Goal: Task Accomplishment & Management: Manage account settings

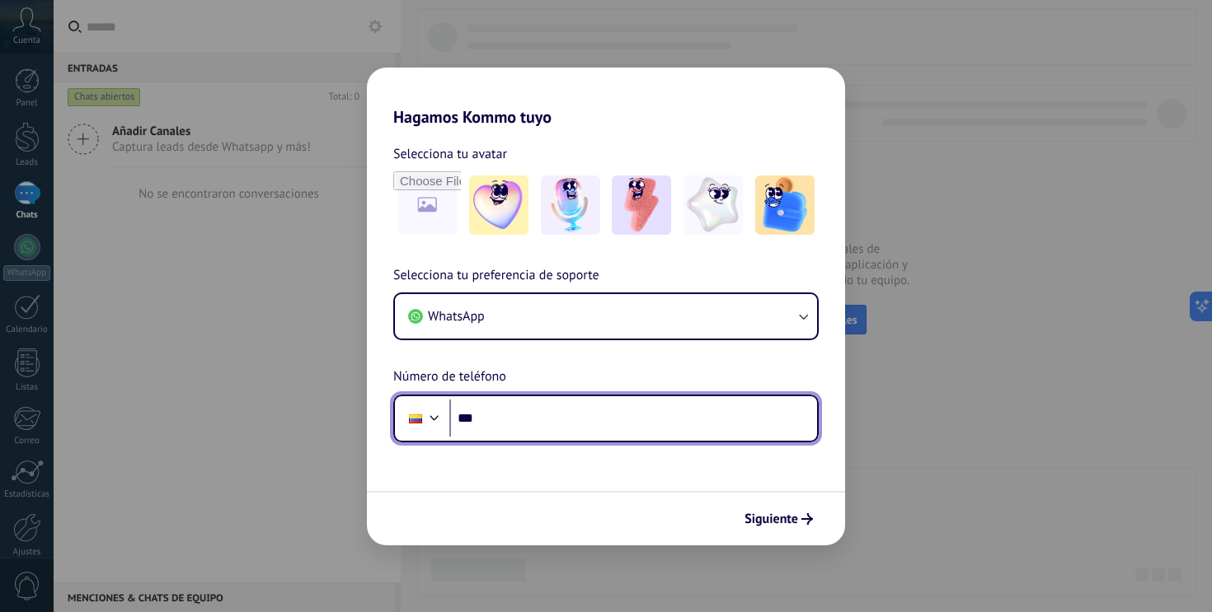
click at [661, 409] on input "***" at bounding box center [633, 419] width 368 height 38
paste input "**********"
type input "**********"
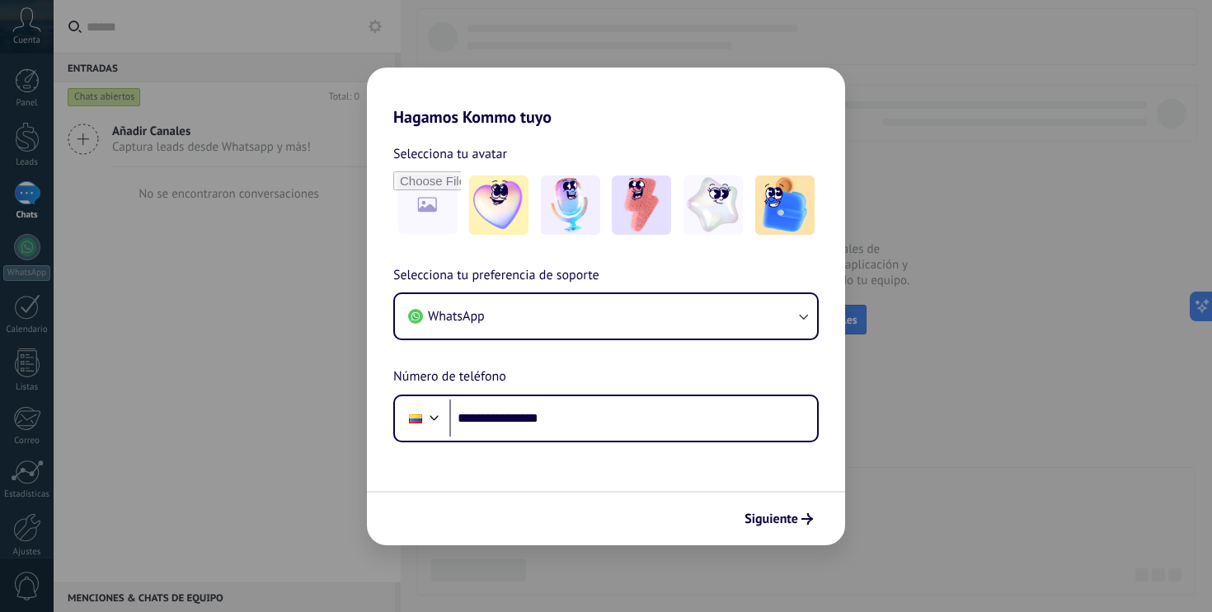
click at [704, 370] on div "**********" at bounding box center [606, 353] width 478 height 177
click at [756, 513] on span "Siguiente" at bounding box center [771, 519] width 54 height 12
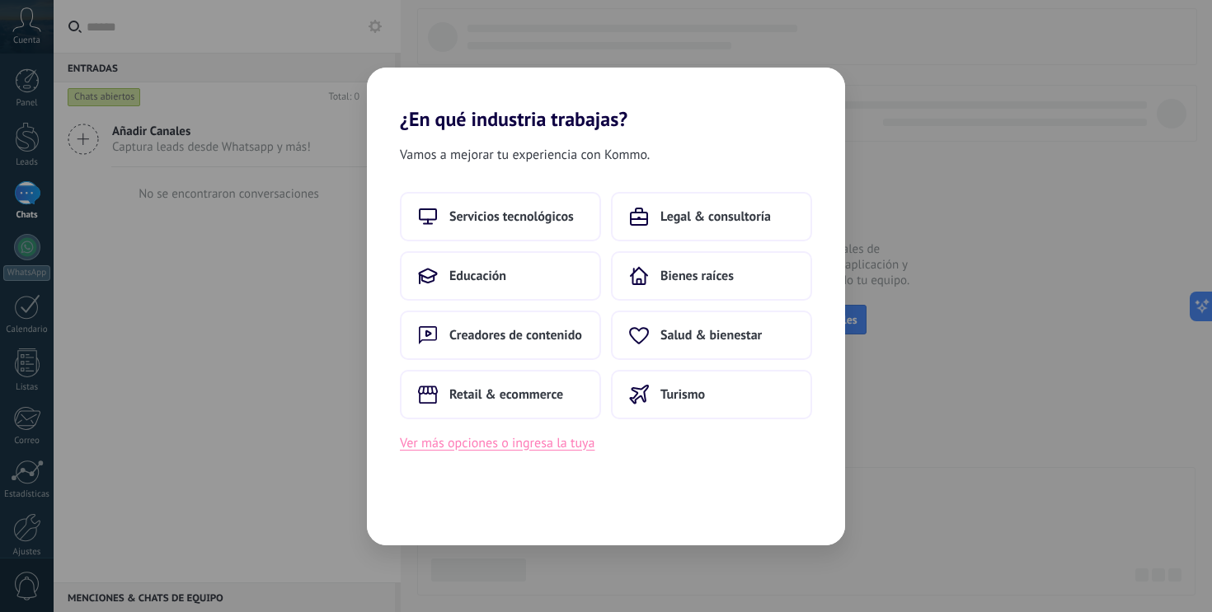
click at [537, 452] on button "Ver más opciones o ingresa la tuya" at bounding box center [497, 443] width 195 height 21
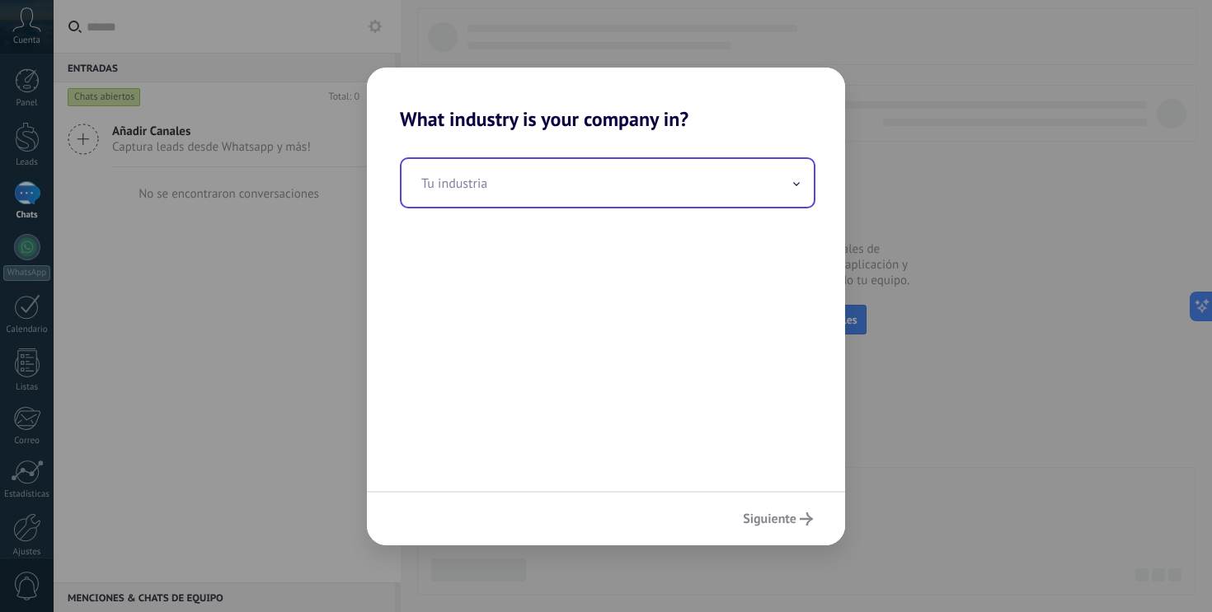
click at [559, 194] on input "text" at bounding box center [607, 183] width 412 height 48
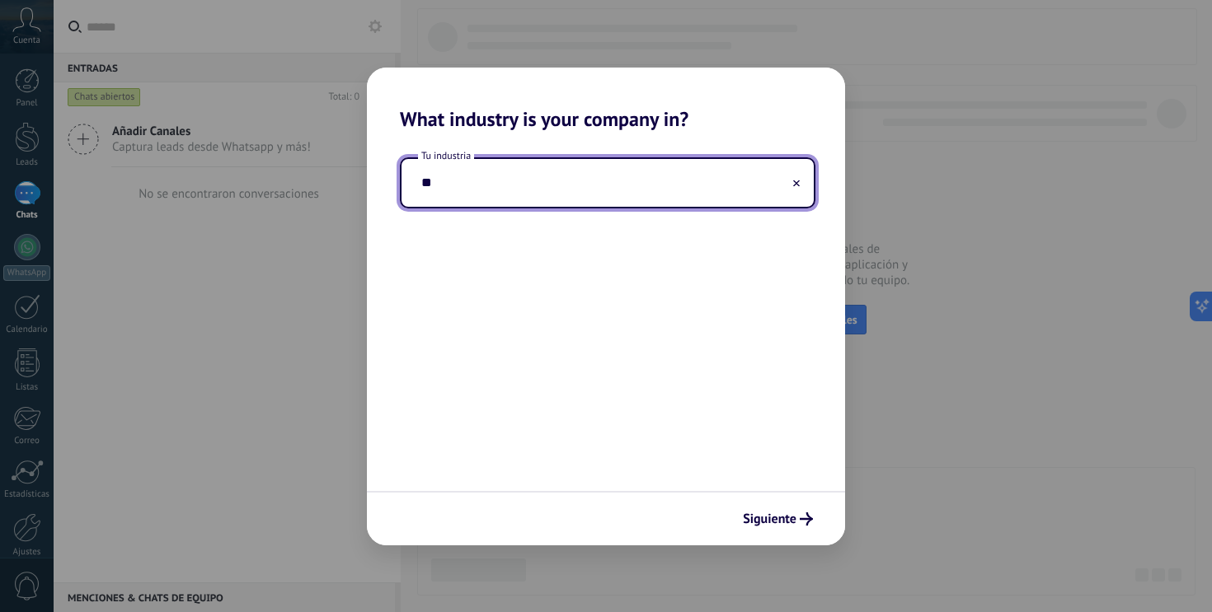
type input "*"
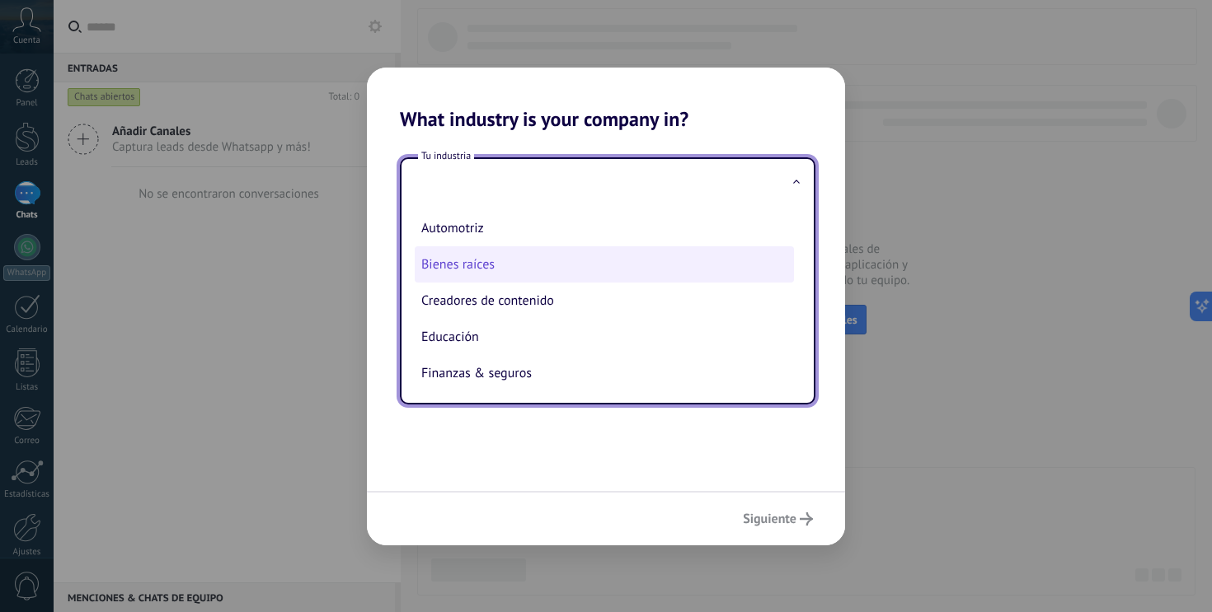
click at [520, 273] on li "Bienes raíces" at bounding box center [604, 264] width 379 height 36
type input "**********"
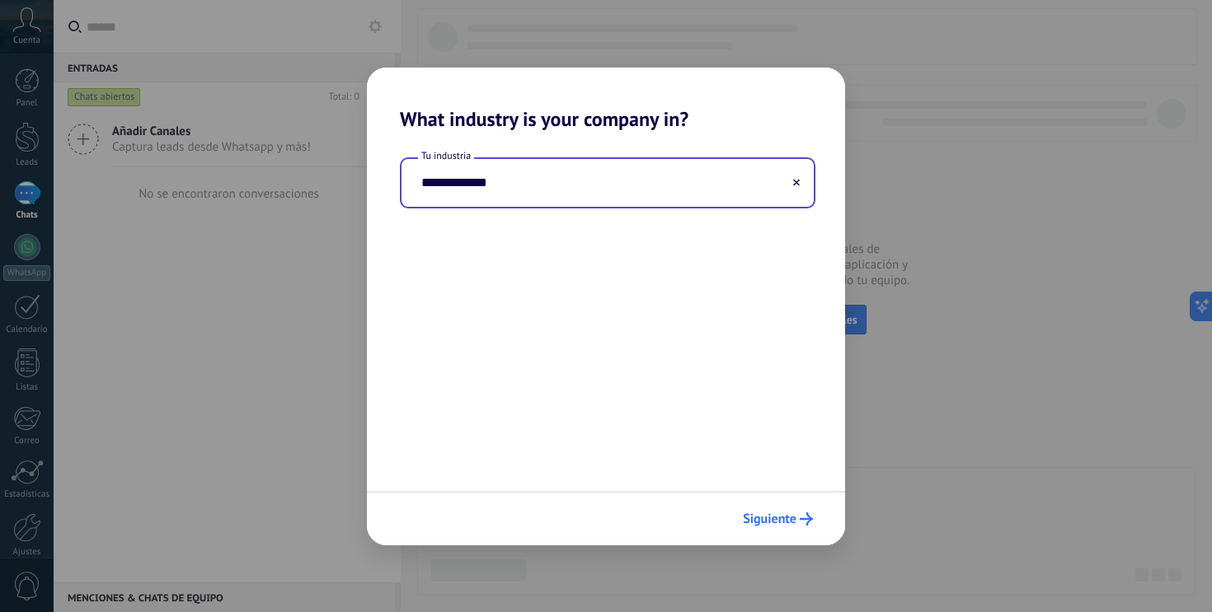
click at [774, 518] on span "Siguiente" at bounding box center [770, 519] width 54 height 12
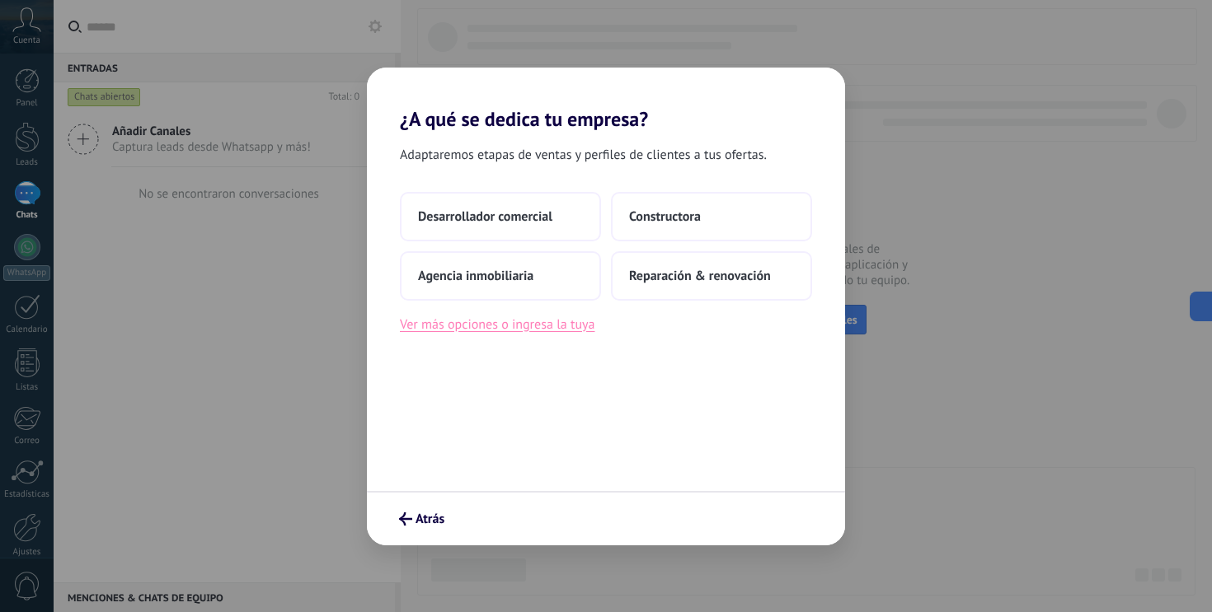
click at [565, 328] on button "Ver más opciones o ingresa la tuya" at bounding box center [497, 324] width 195 height 21
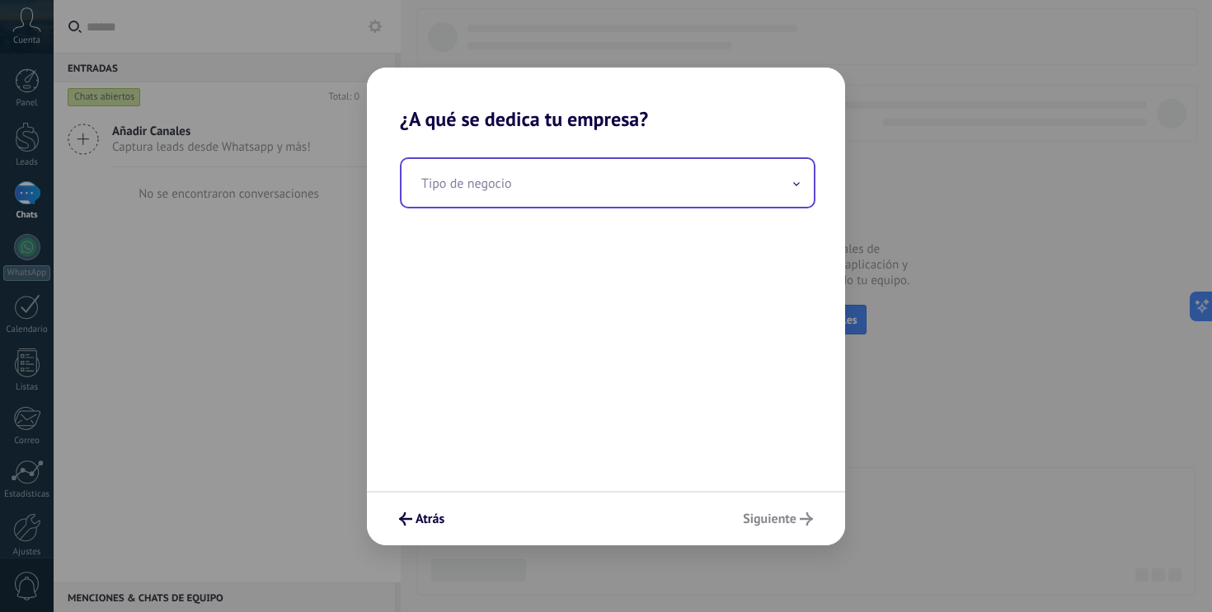
click at [607, 191] on input "text" at bounding box center [607, 183] width 412 height 48
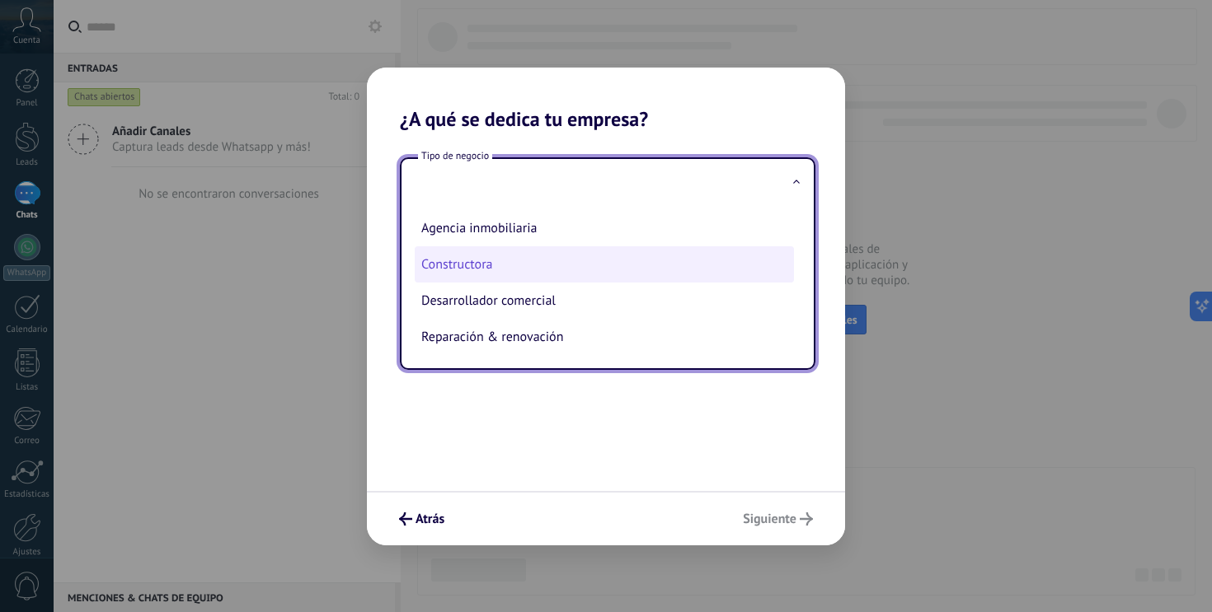
click at [607, 258] on li "Constructora" at bounding box center [604, 264] width 379 height 36
type input "**********"
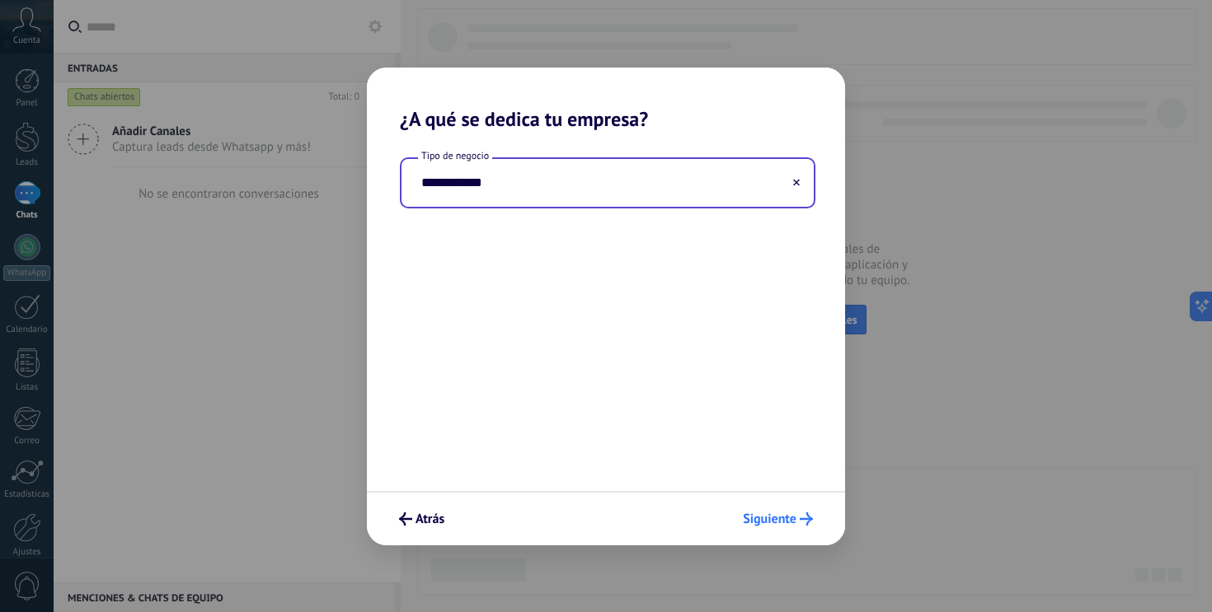
click at [767, 523] on span "Siguiente" at bounding box center [770, 519] width 54 height 12
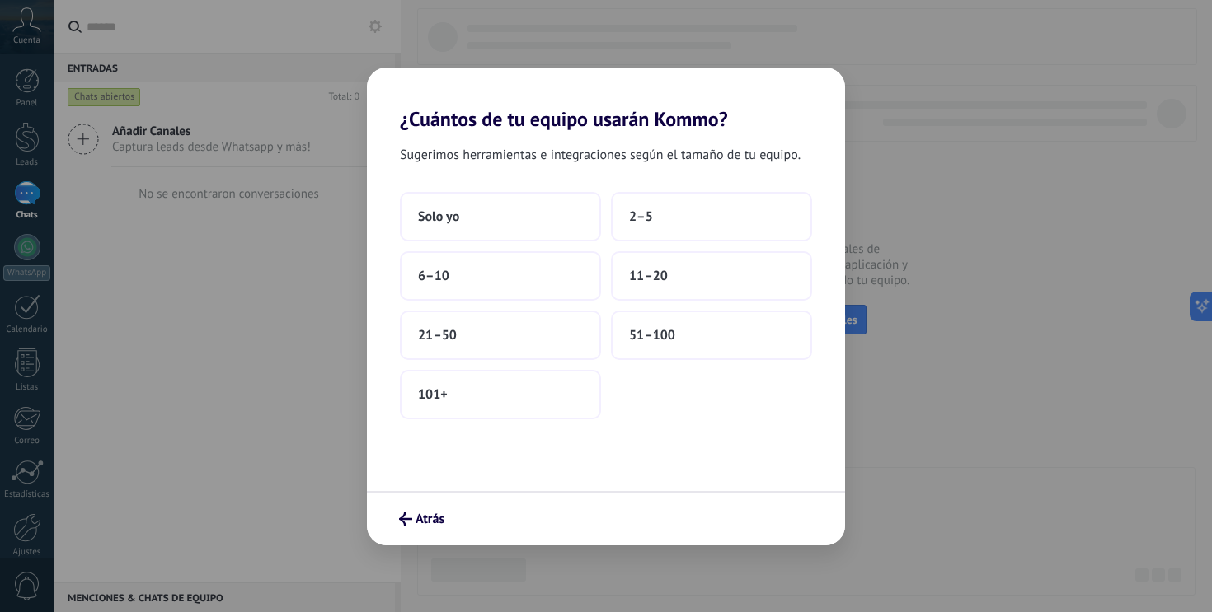
click at [575, 158] on span "Sugerimos herramientas e integraciones según el tamaño de tu equipo." at bounding box center [600, 154] width 401 height 21
click at [647, 206] on button "2–5" at bounding box center [711, 216] width 201 height 49
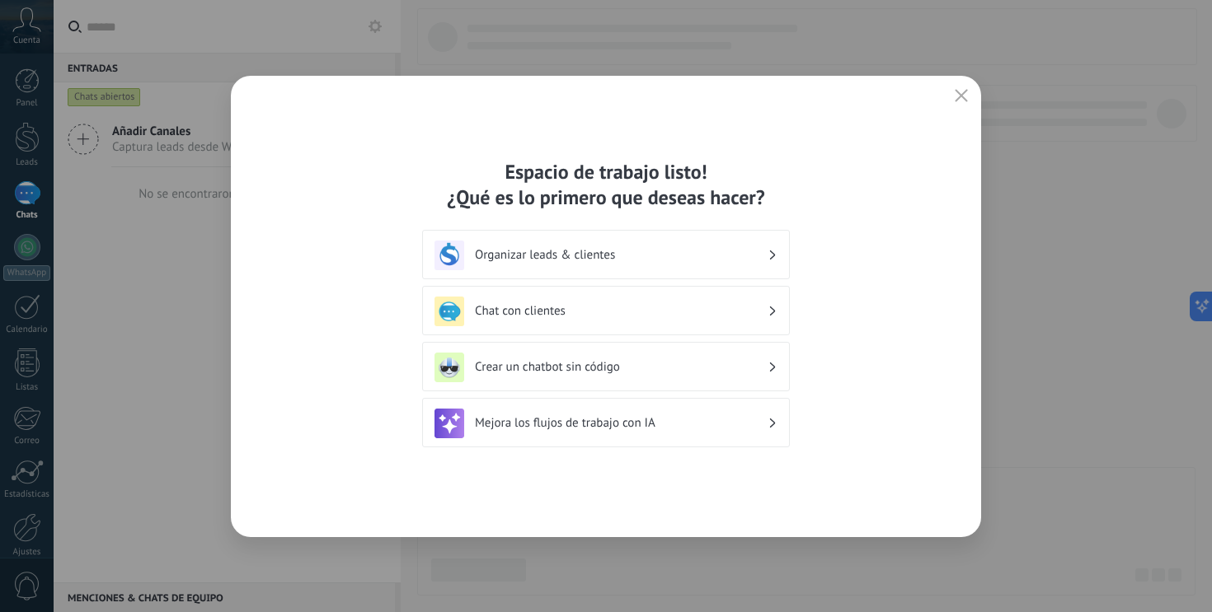
click at [744, 312] on h3 "Chat con clientes" at bounding box center [621, 311] width 293 height 16
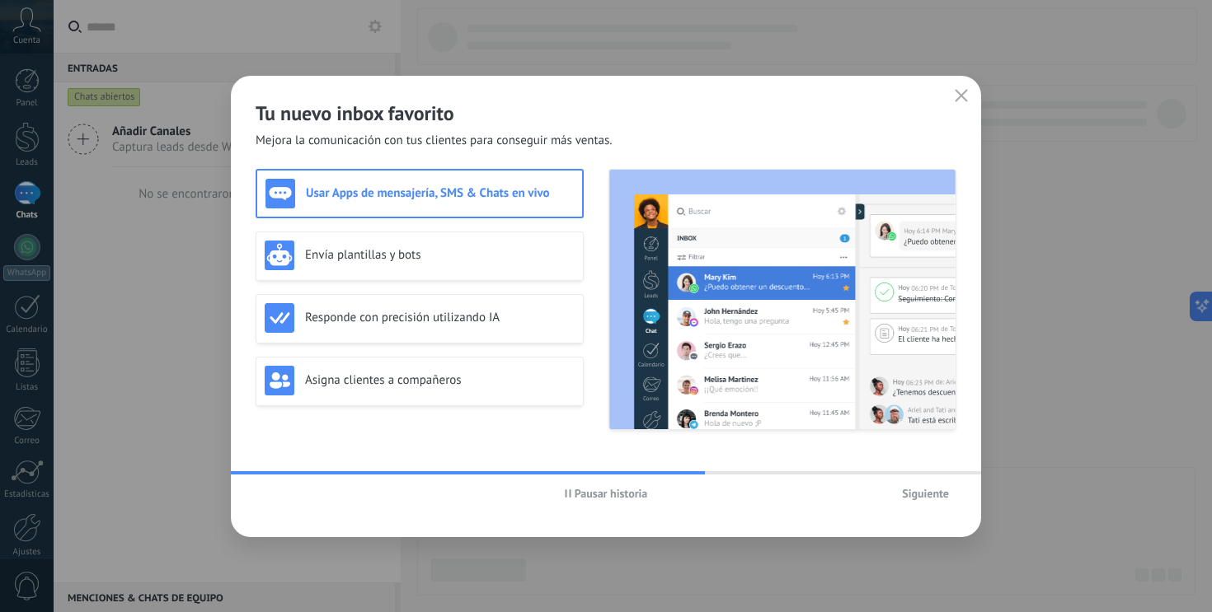
click at [914, 504] on button "Siguiente" at bounding box center [925, 493] width 62 height 25
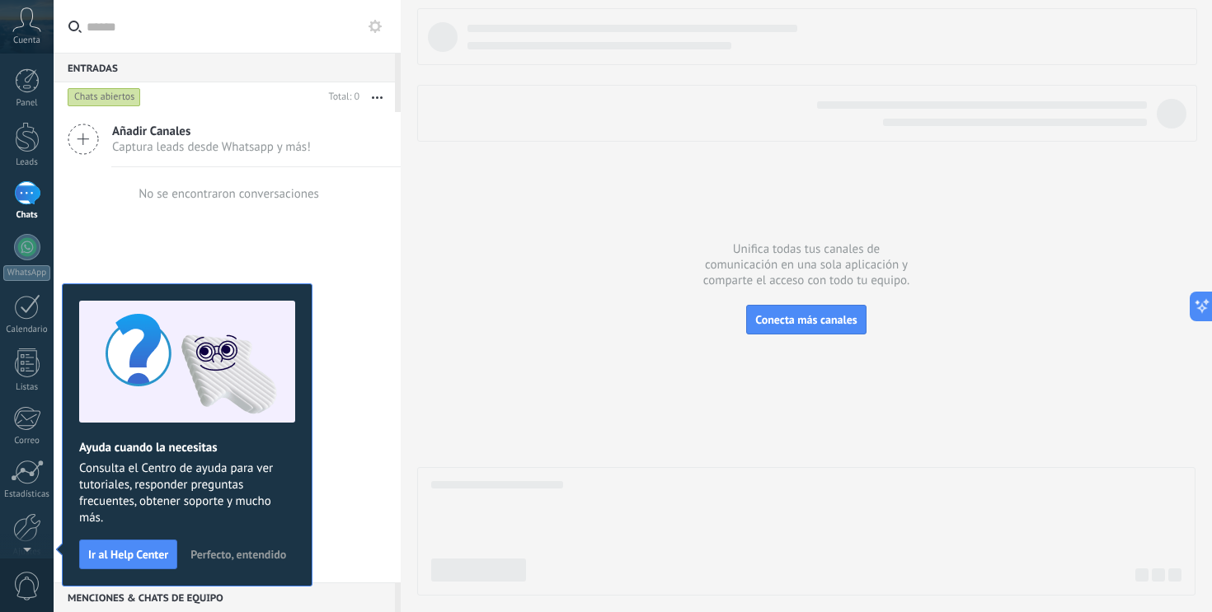
click at [218, 555] on span "Perfecto, entendido" at bounding box center [238, 555] width 96 height 12
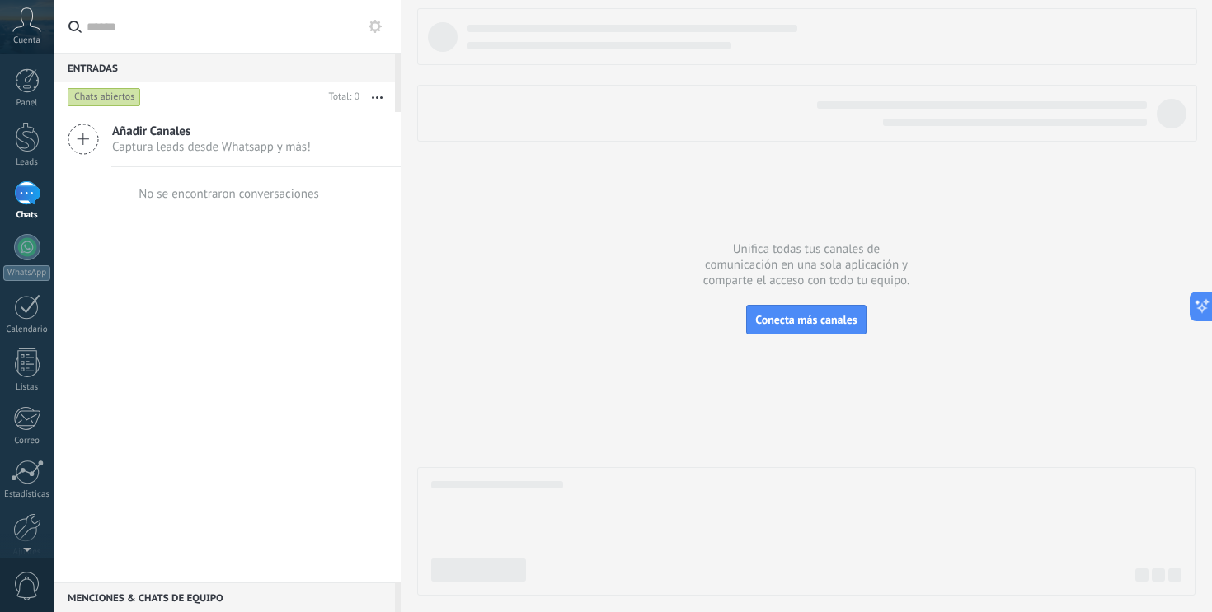
click at [21, 22] on icon at bounding box center [26, 19] width 29 height 25
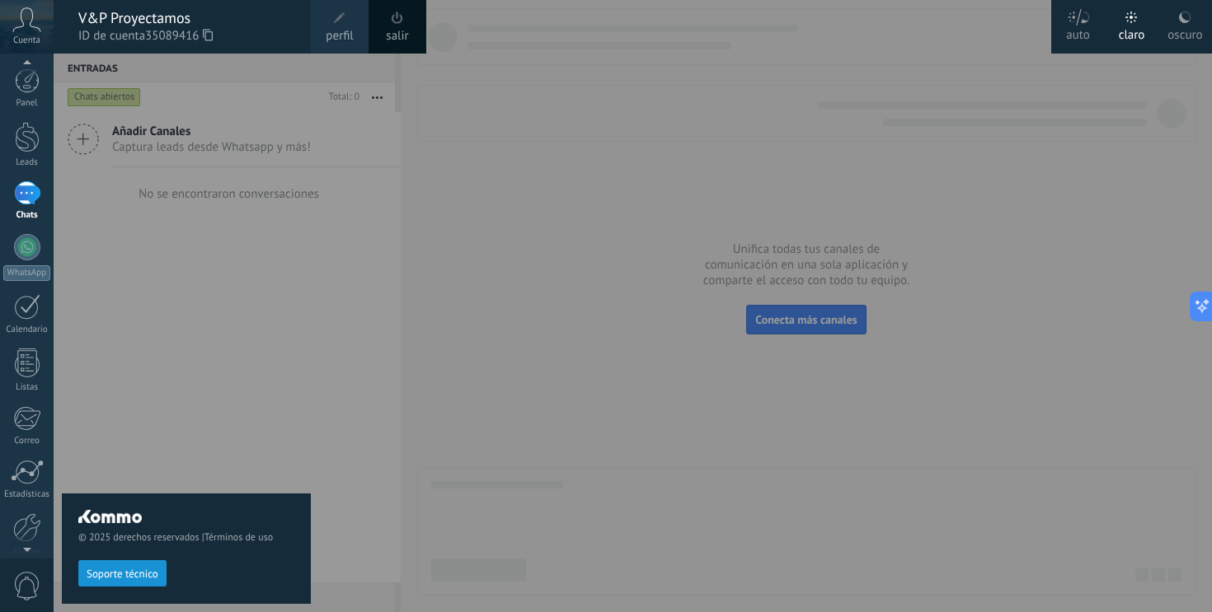
scroll to position [27, 0]
click at [26, 580] on span "0" at bounding box center [27, 586] width 28 height 29
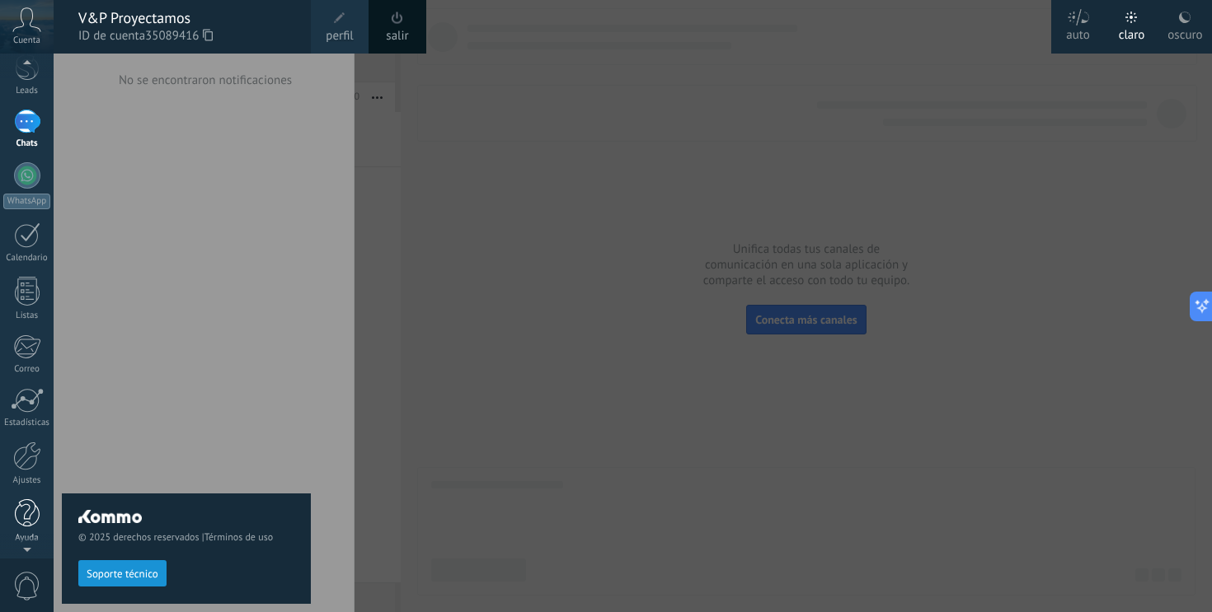
scroll to position [73, 0]
click at [26, 461] on div at bounding box center [27, 454] width 28 height 29
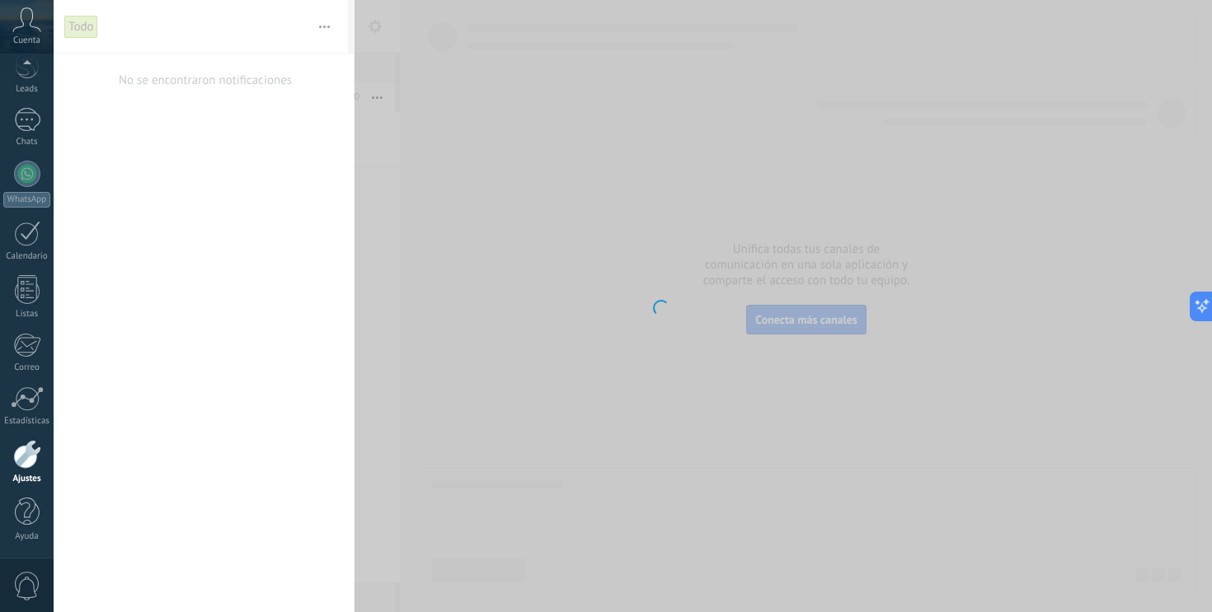
click at [29, 441] on div at bounding box center [27, 454] width 28 height 29
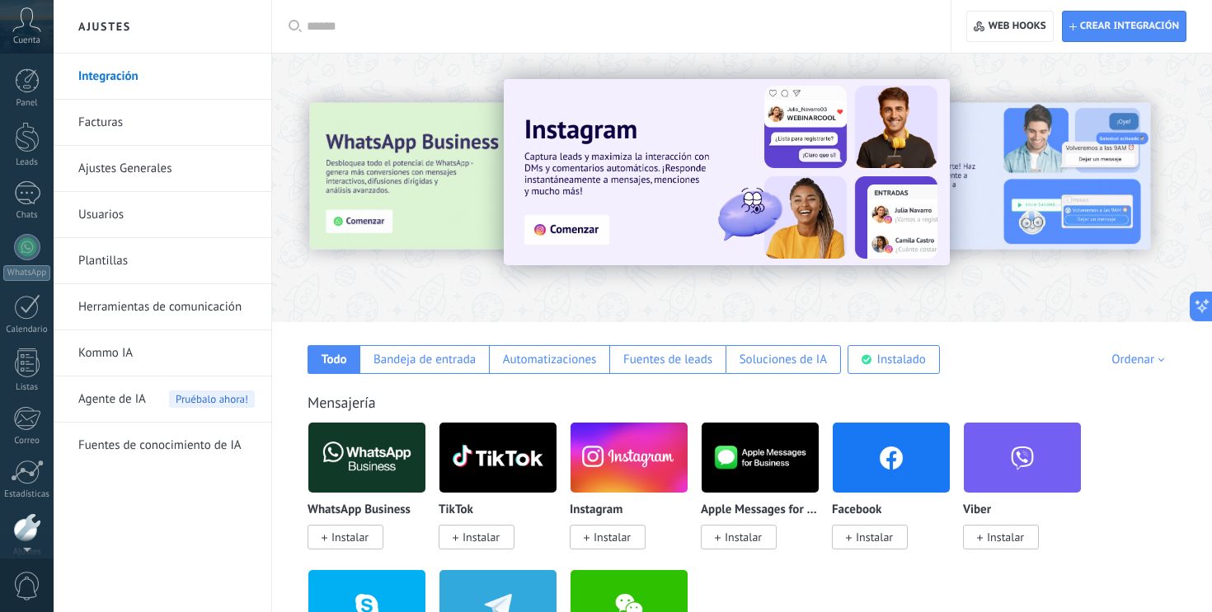
click at [22, 29] on icon at bounding box center [26, 19] width 29 height 25
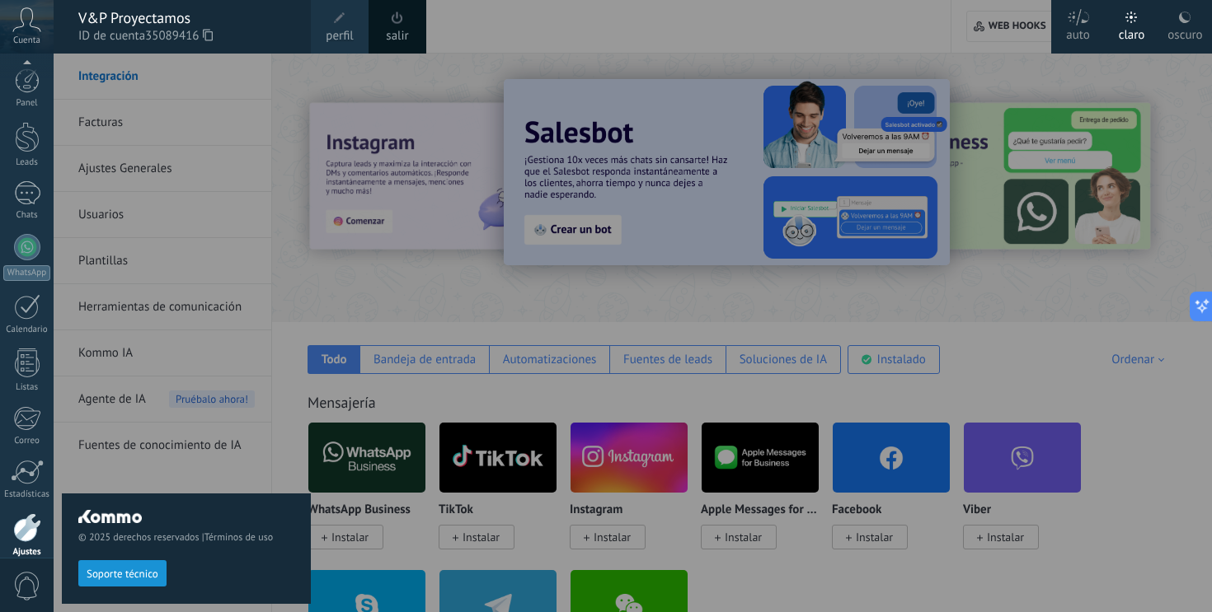
scroll to position [73, 0]
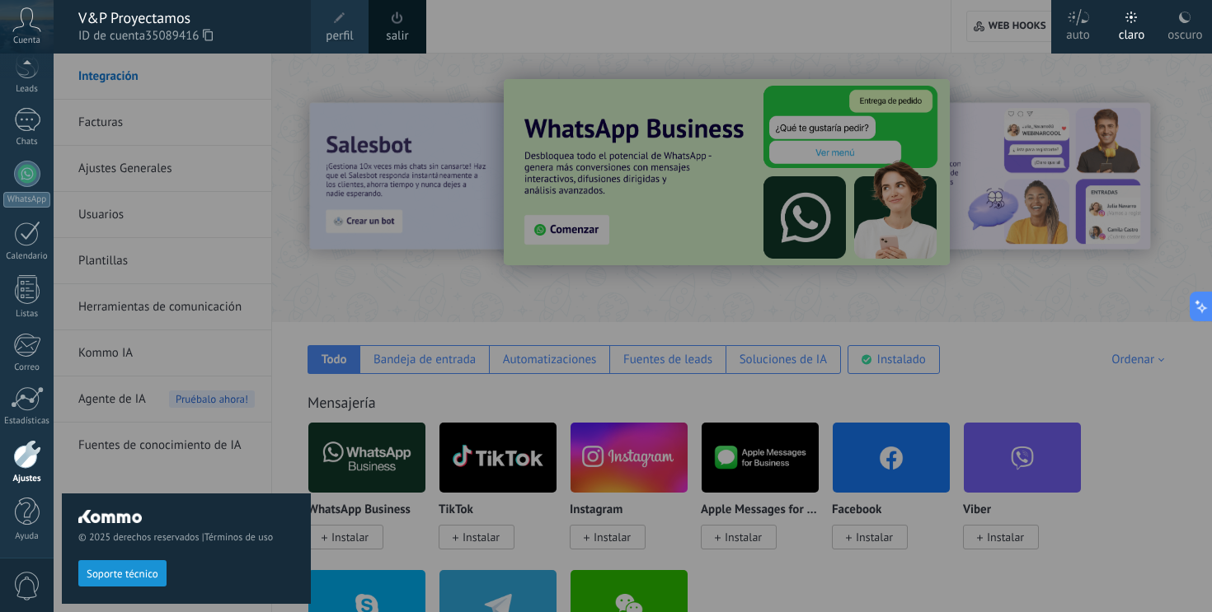
click at [380, 69] on div at bounding box center [660, 306] width 1212 height 612
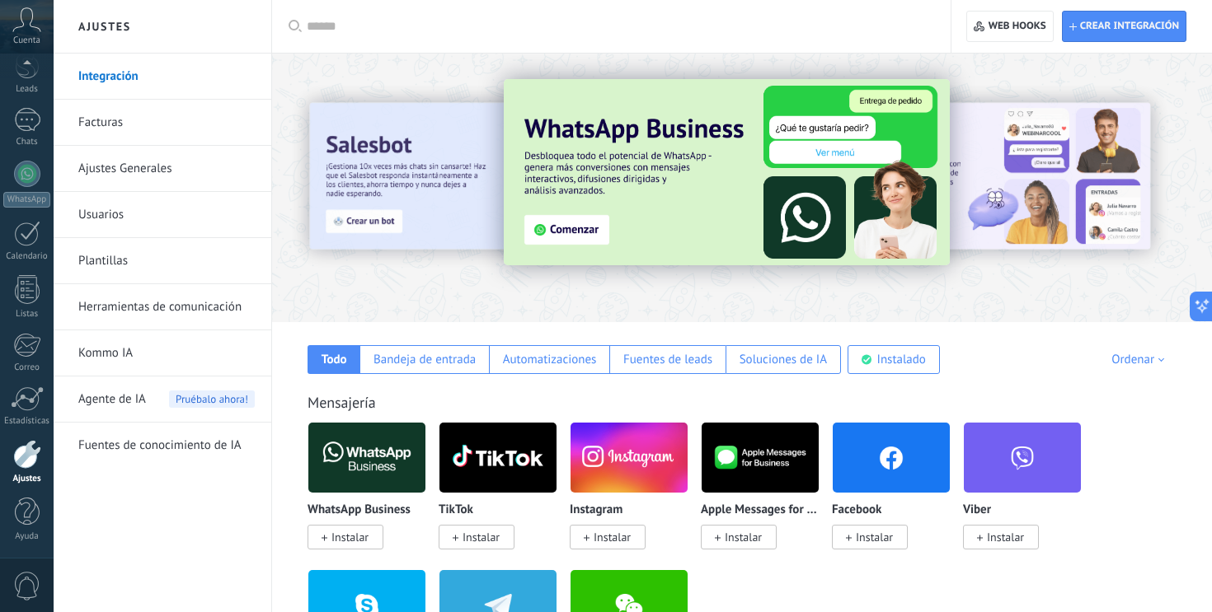
click at [34, 29] on icon at bounding box center [26, 19] width 29 height 25
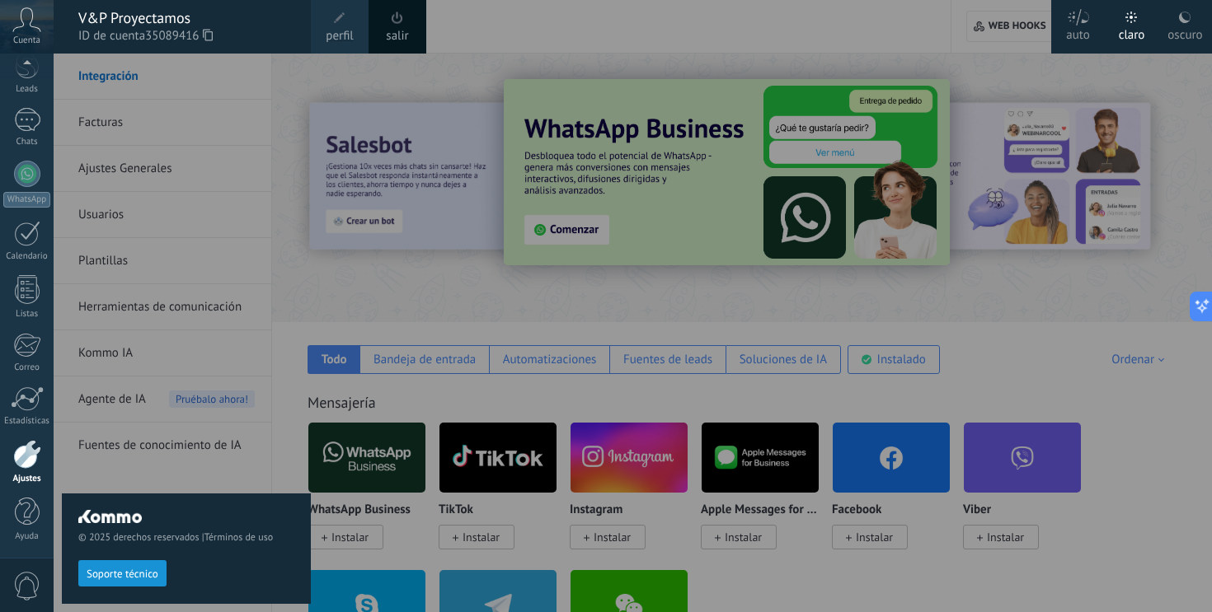
click at [325, 18] on link "perfil" at bounding box center [340, 27] width 58 height 54
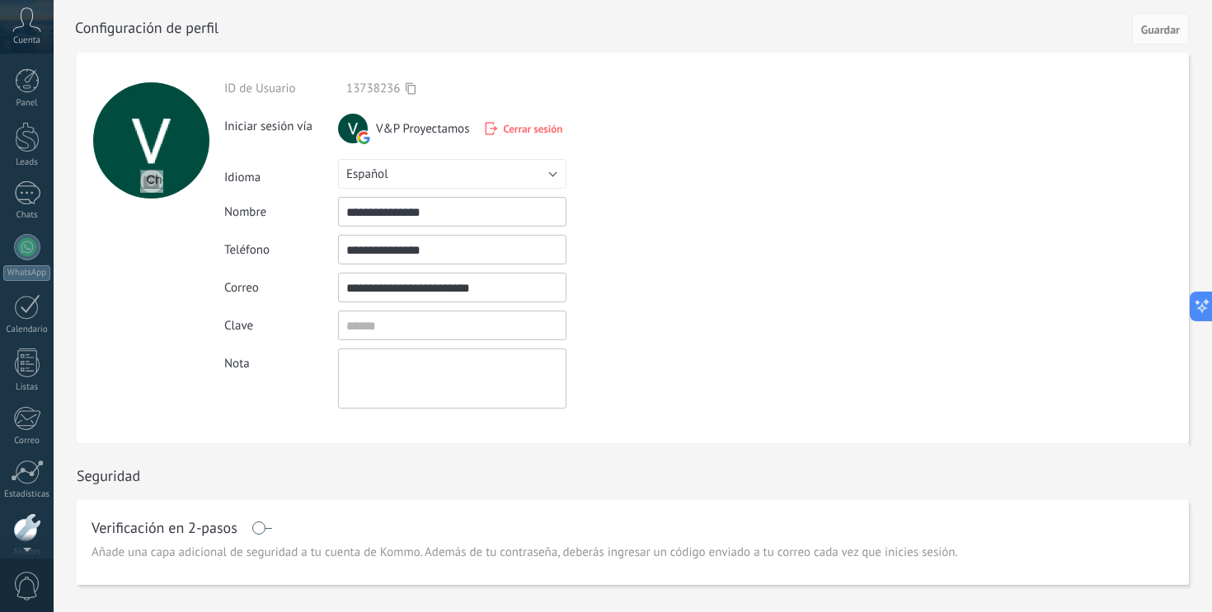
click at [29, 231] on div "Panel Leads Chats WhatsApp Clientes" at bounding box center [27, 350] width 54 height 564
click at [29, 239] on div at bounding box center [27, 247] width 26 height 26
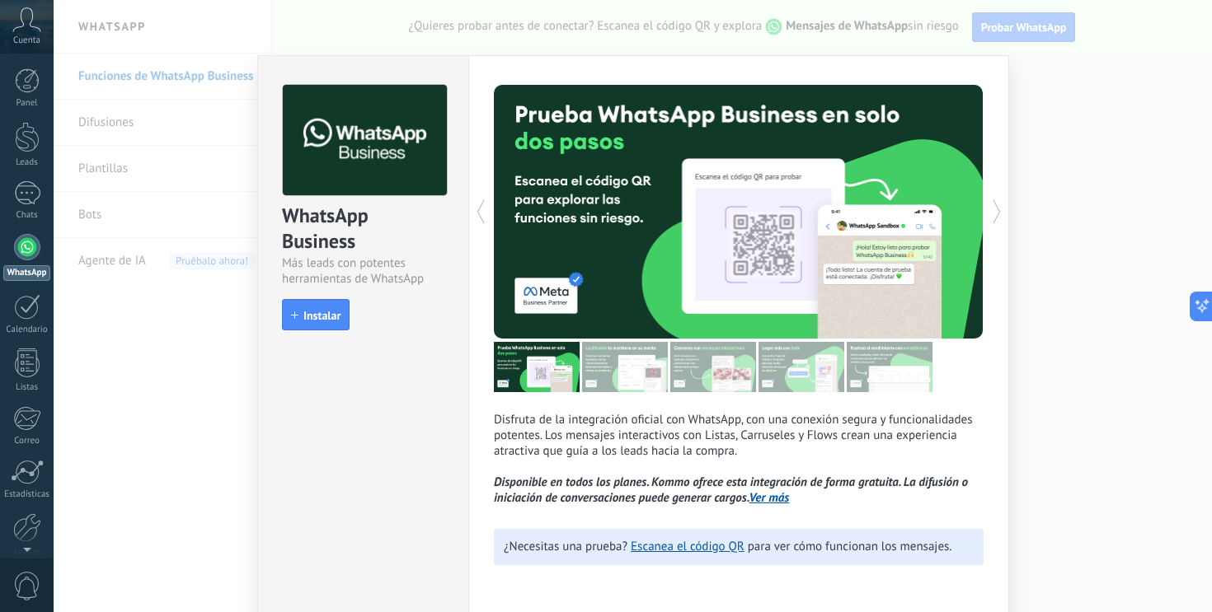
click at [481, 21] on div "WhatsApp Business Más leads con potentes herramientas de WhatsApp install Insta…" at bounding box center [633, 306] width 1158 height 612
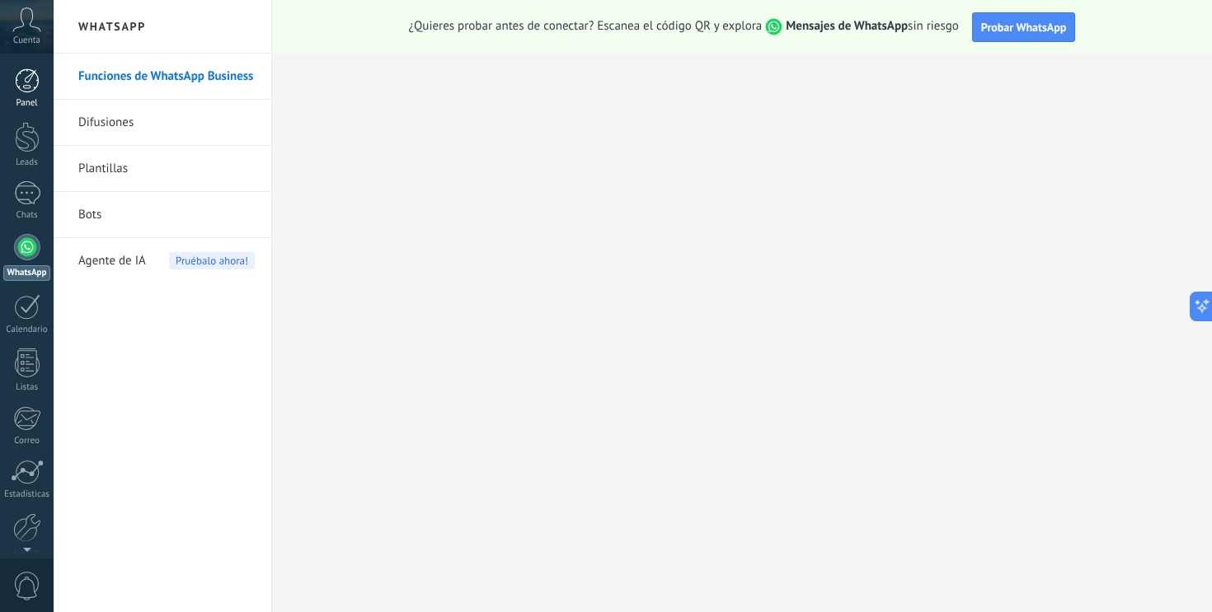
click at [27, 90] on div at bounding box center [27, 80] width 25 height 25
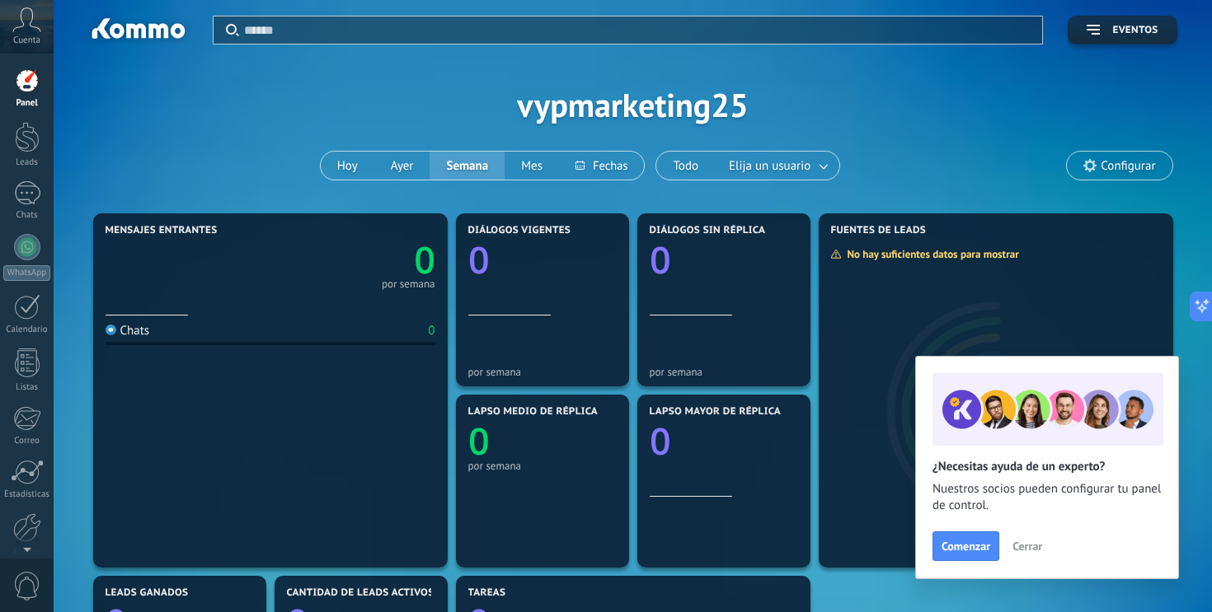
click at [1126, 159] on span "Configurar" at bounding box center [1127, 166] width 54 height 14
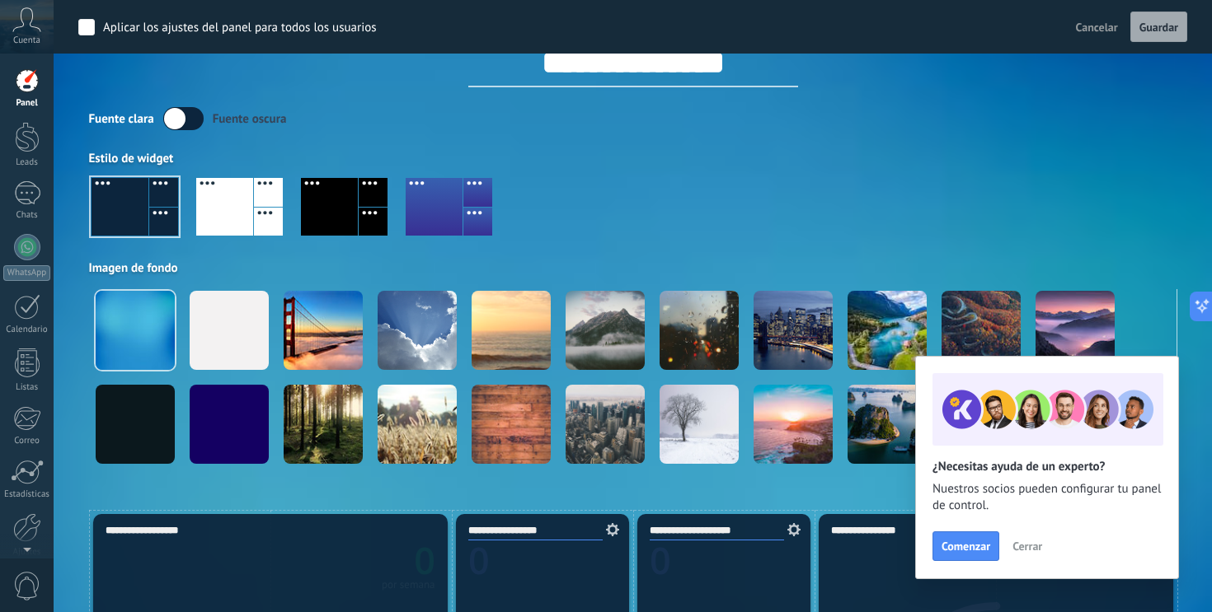
scroll to position [53, 0]
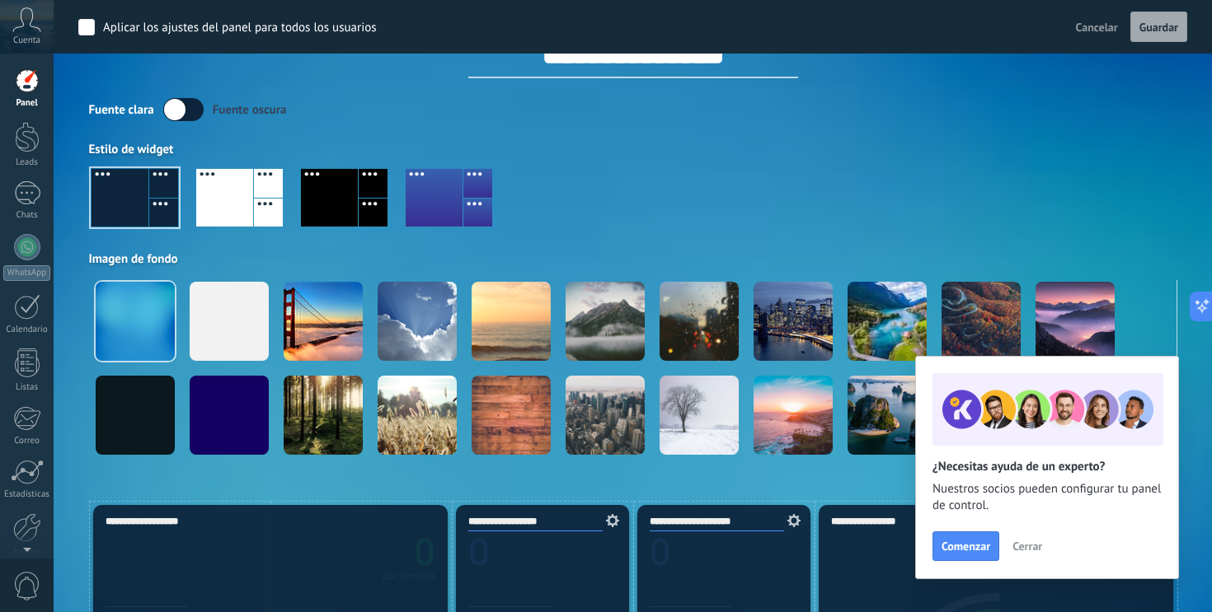
click at [359, 179] on div at bounding box center [373, 183] width 29 height 29
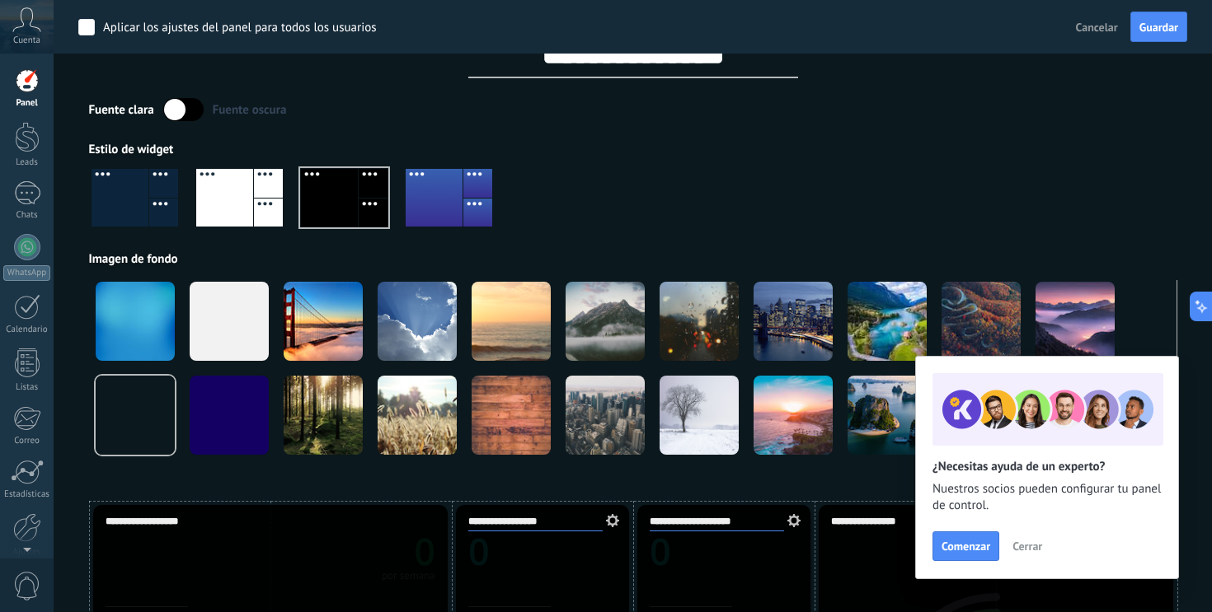
click at [443, 179] on div at bounding box center [434, 198] width 57 height 58
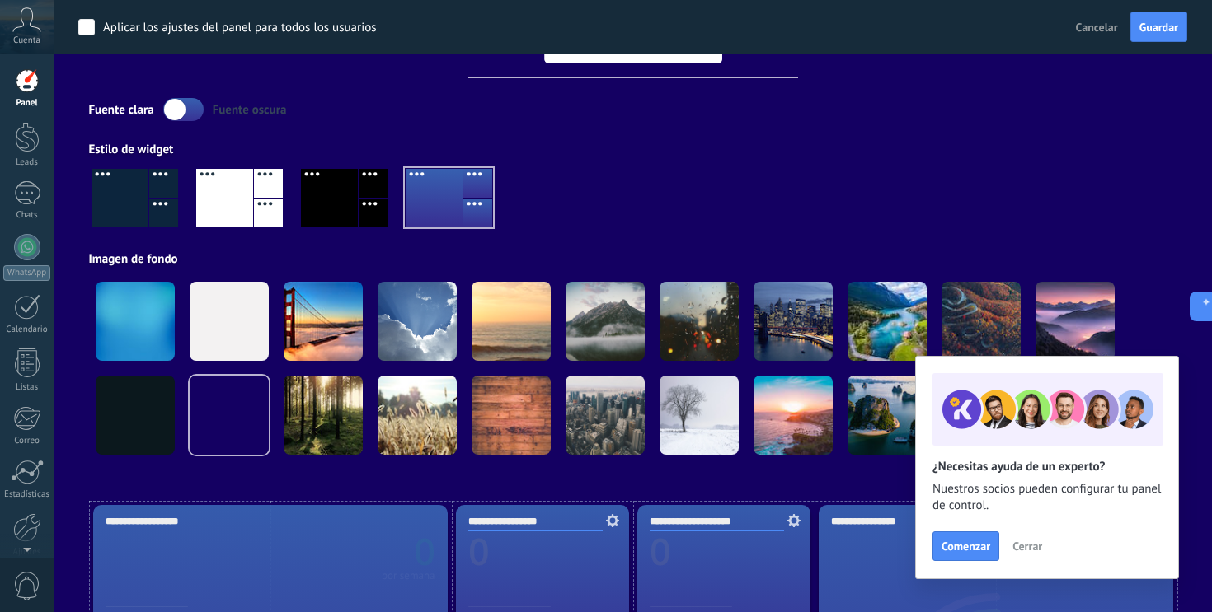
click at [350, 199] on div at bounding box center [329, 198] width 57 height 58
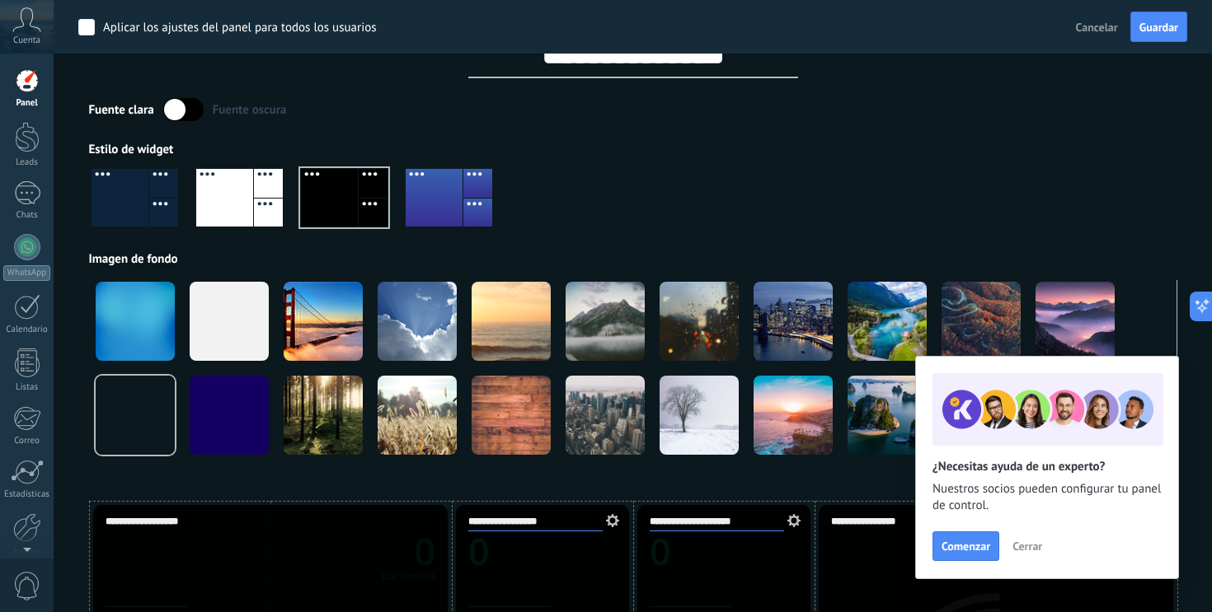
click at [157, 199] on div at bounding box center [163, 213] width 29 height 29
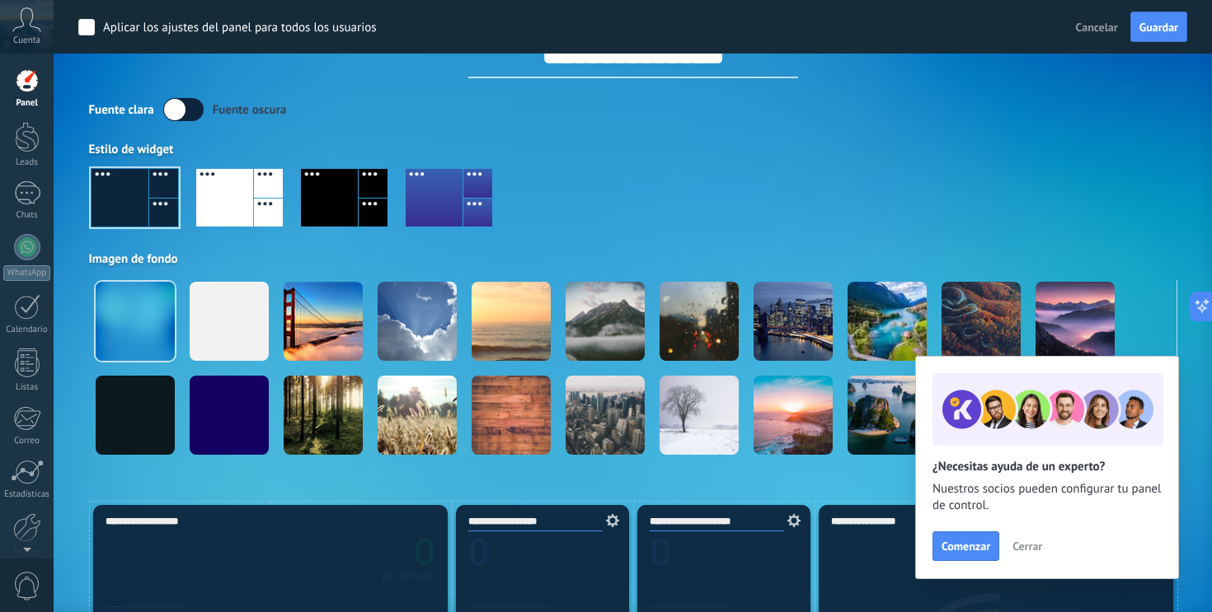
click at [345, 199] on div at bounding box center [329, 198] width 57 height 58
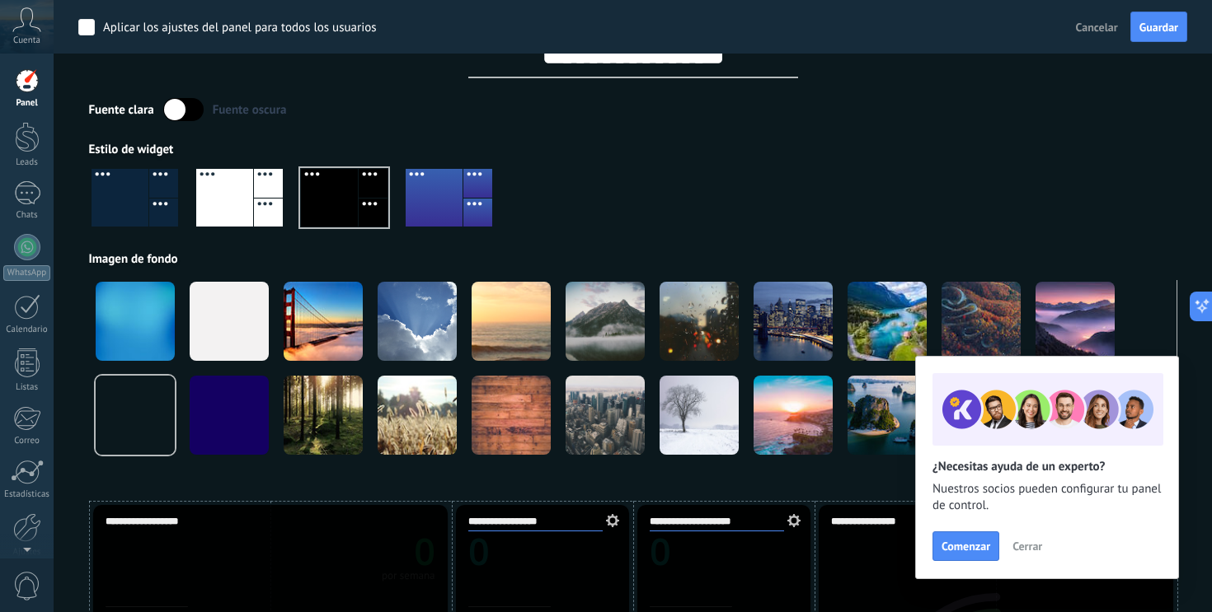
click at [247, 209] on div at bounding box center [224, 198] width 57 height 58
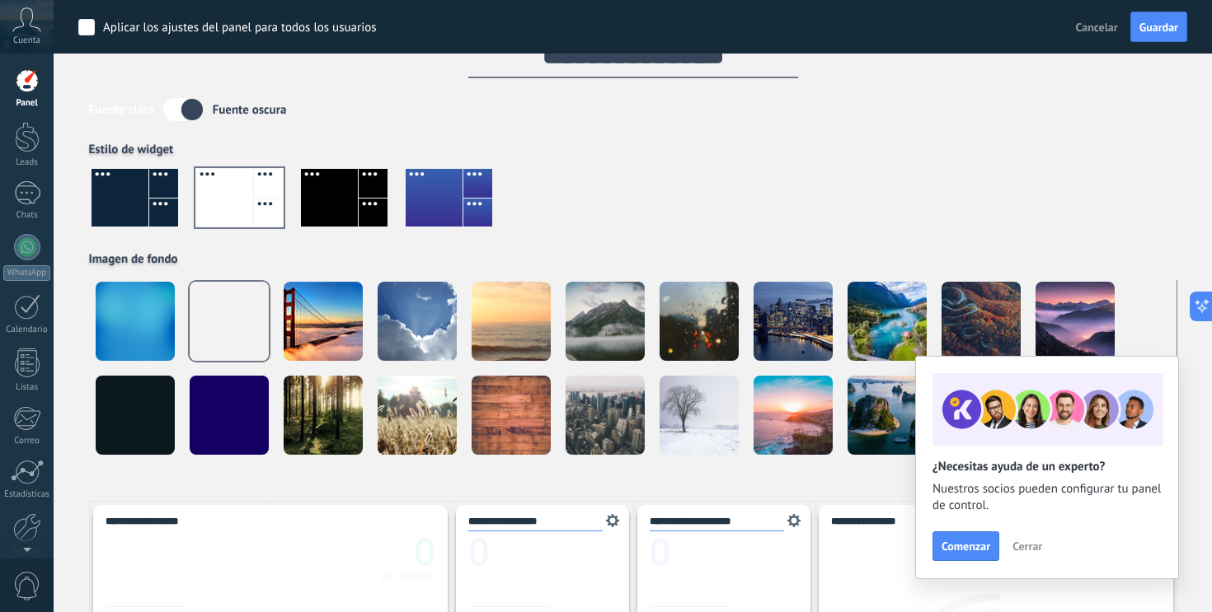
click at [341, 204] on div at bounding box center [329, 198] width 57 height 58
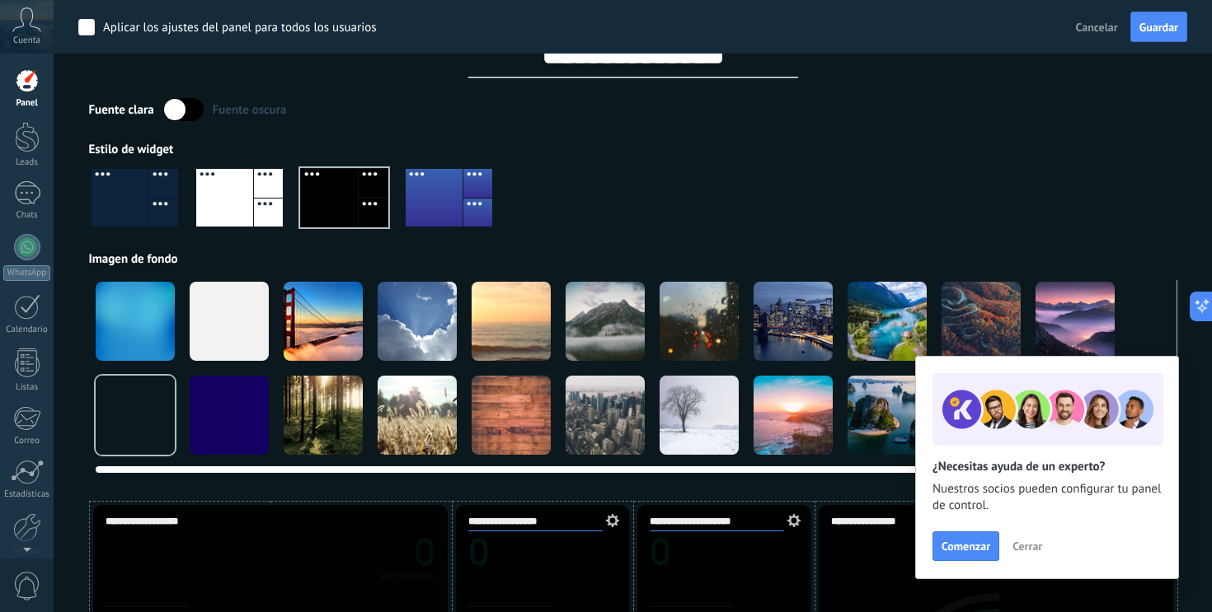
click at [612, 312] on div at bounding box center [604, 321] width 79 height 79
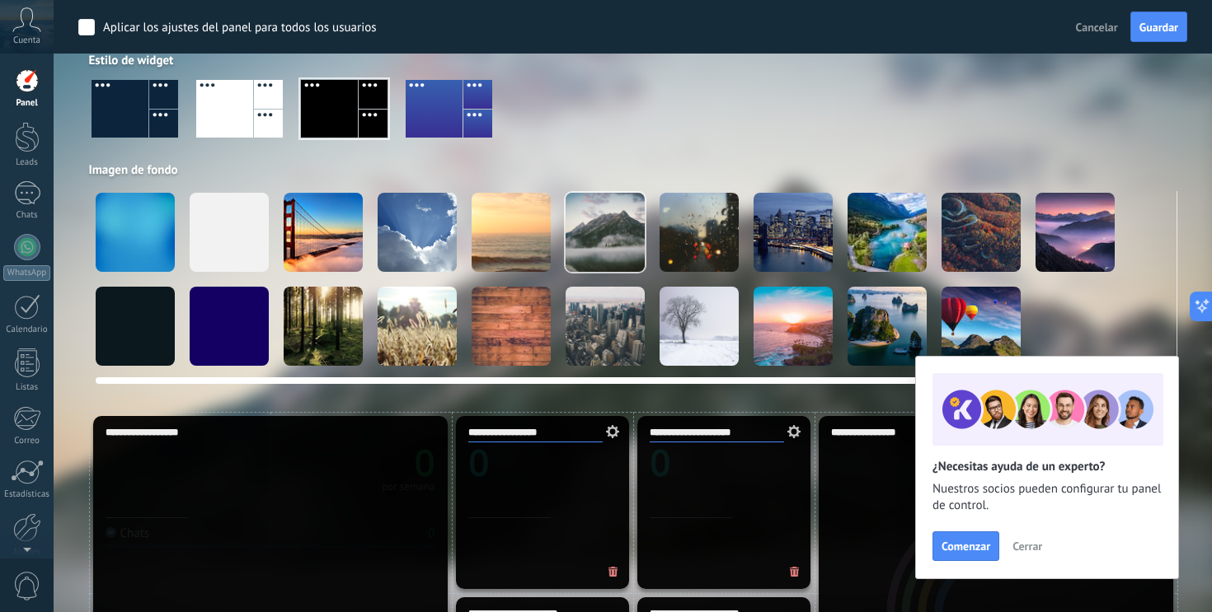
scroll to position [167, 0]
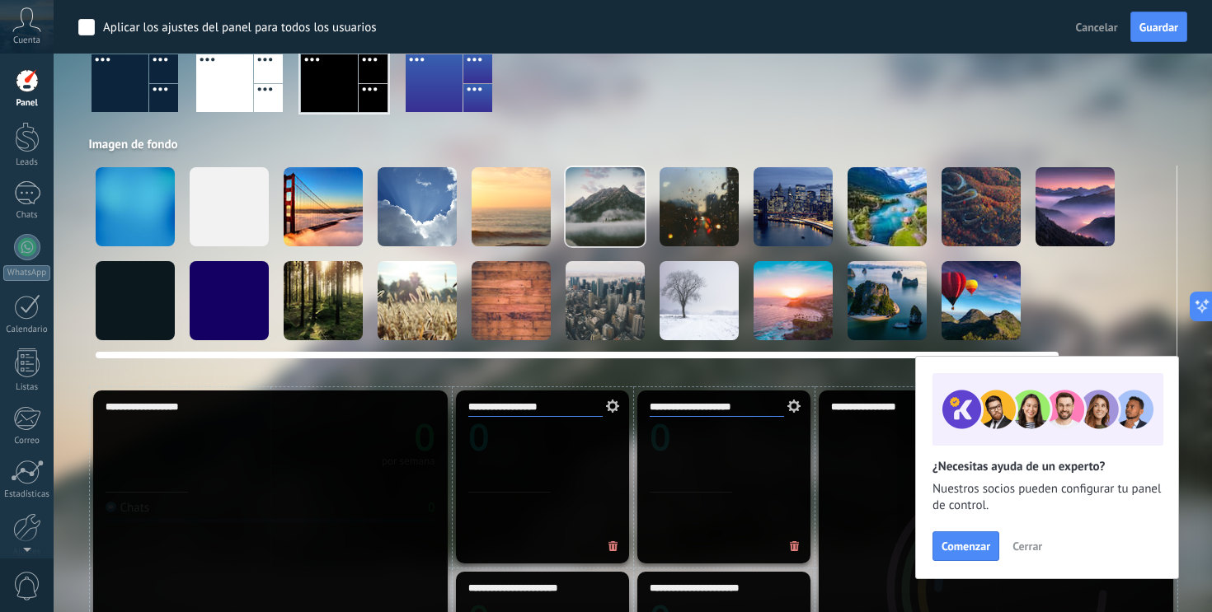
click at [873, 296] on div at bounding box center [886, 300] width 79 height 79
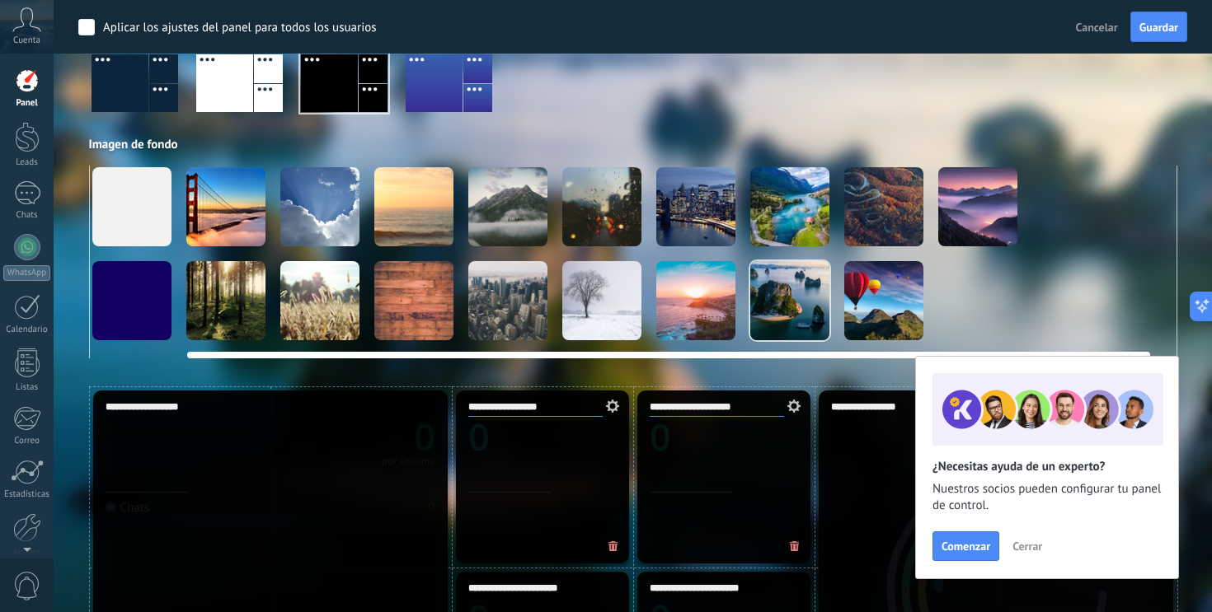
scroll to position [0, 127]
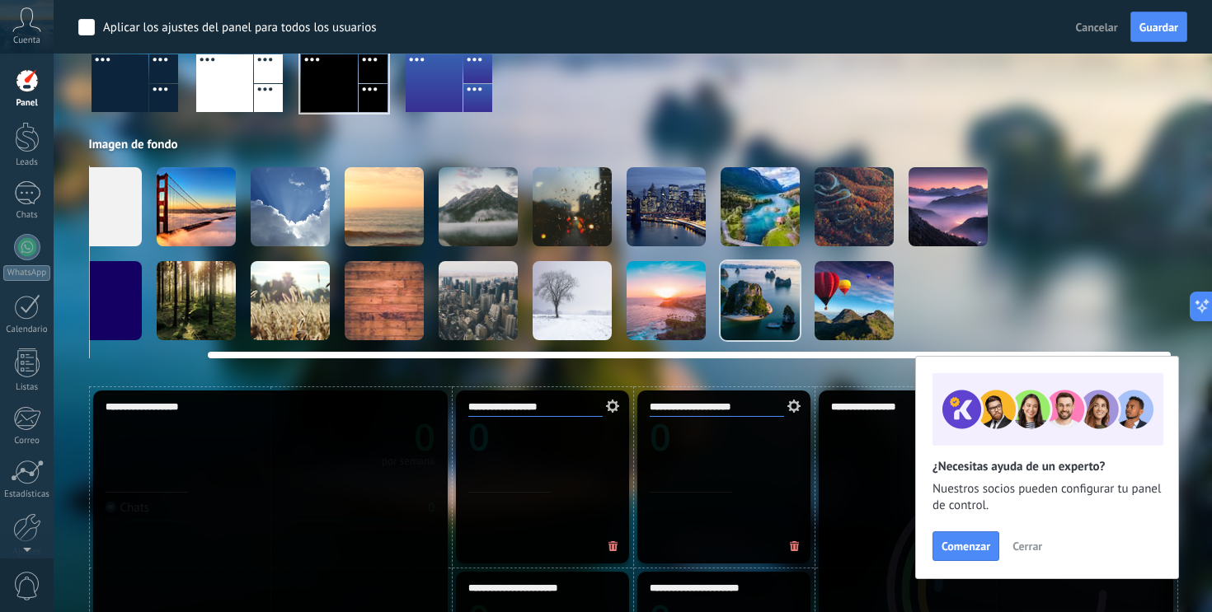
click at [948, 191] on div at bounding box center [947, 206] width 79 height 79
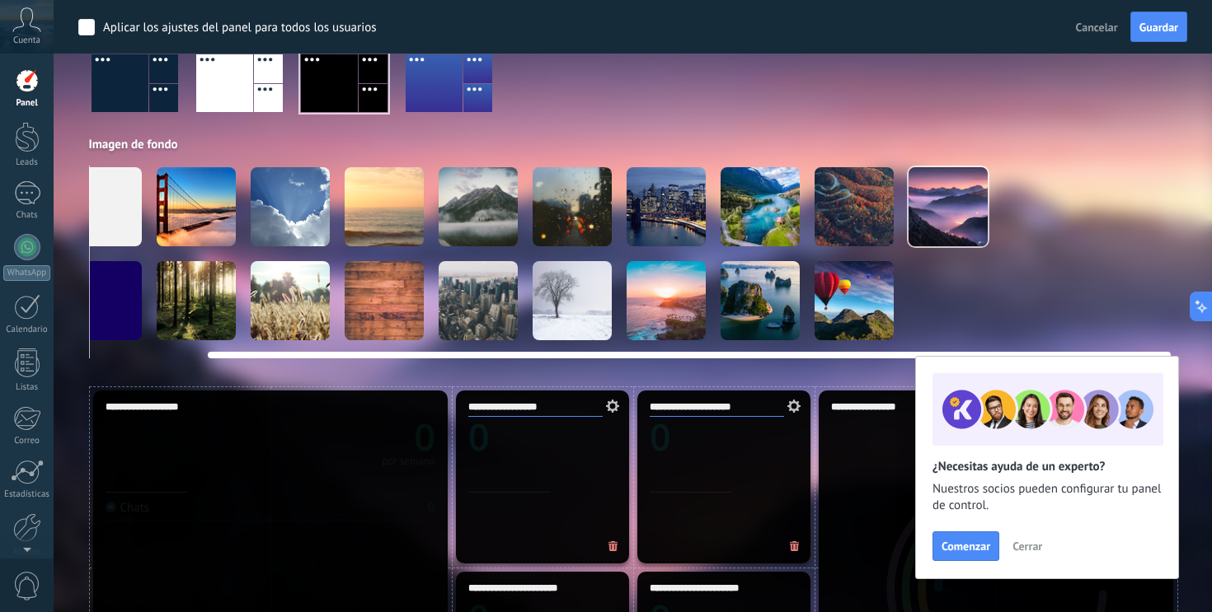
click at [1035, 277] on video at bounding box center [1041, 300] width 79 height 79
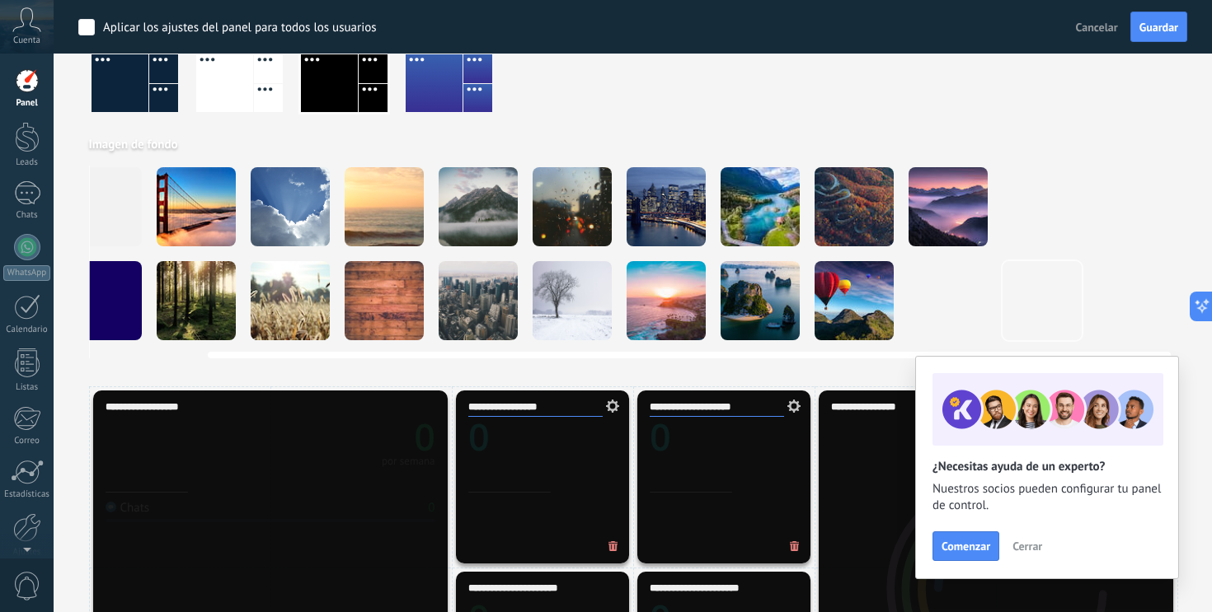
click at [1132, 272] on video at bounding box center [1135, 300] width 79 height 79
click at [1046, 292] on video at bounding box center [1041, 300] width 79 height 79
click at [1045, 298] on video at bounding box center [1041, 300] width 79 height 79
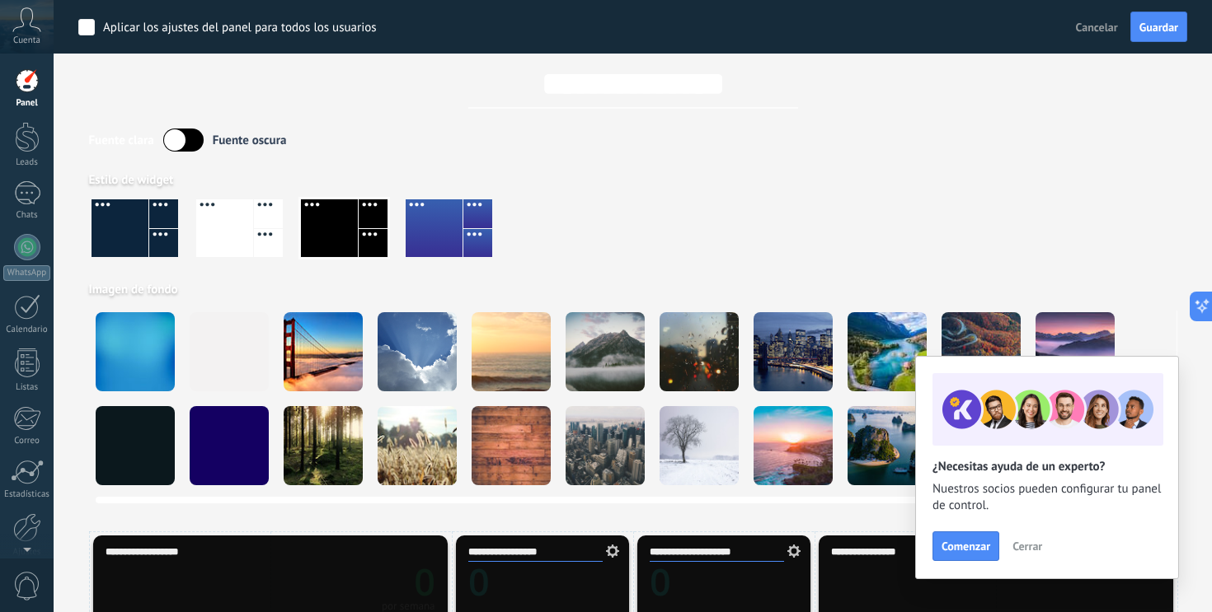
scroll to position [0, 0]
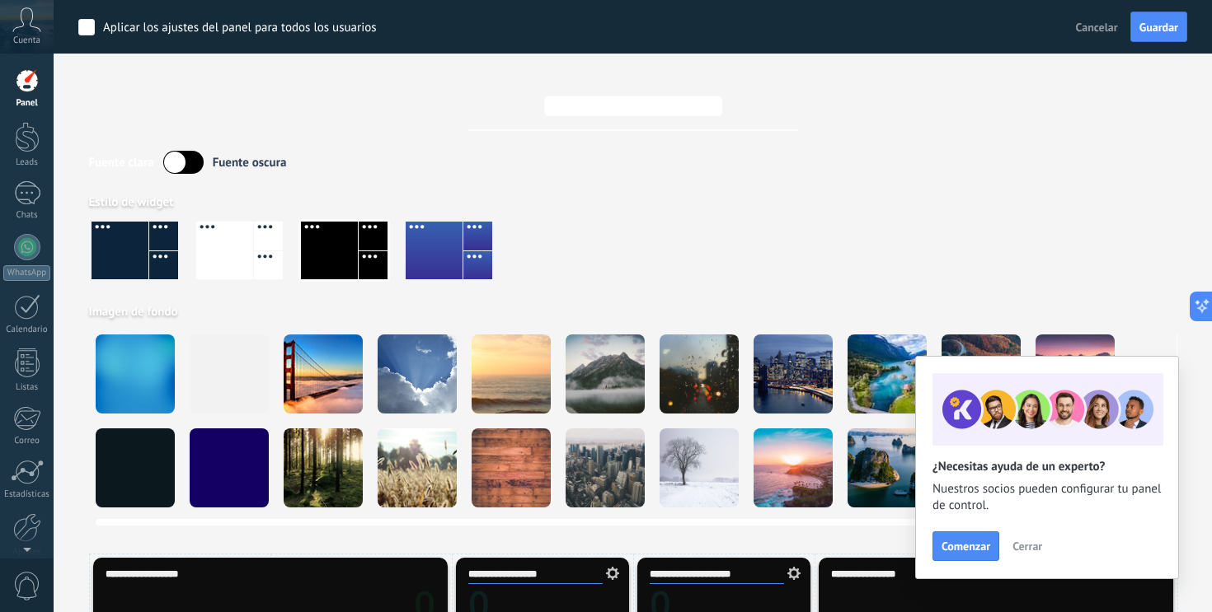
click at [689, 380] on div at bounding box center [698, 374] width 79 height 79
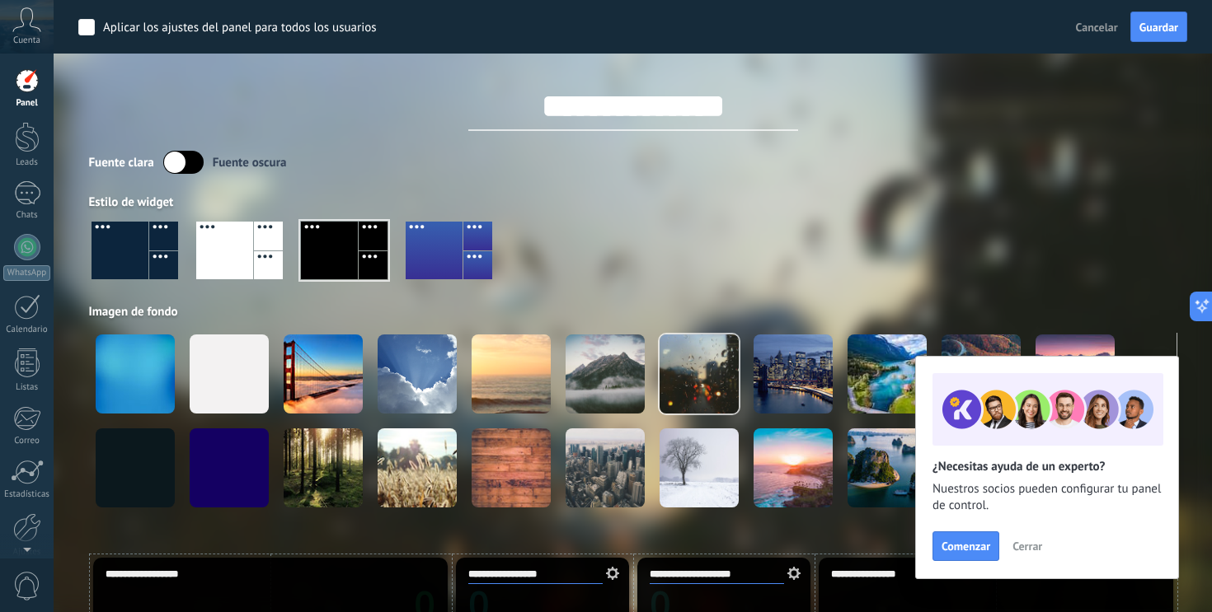
click at [694, 96] on input "**********" at bounding box center [633, 106] width 330 height 49
click at [690, 102] on input "**********" at bounding box center [633, 106] width 330 height 49
click at [553, 108] on input "**********" at bounding box center [633, 106] width 330 height 49
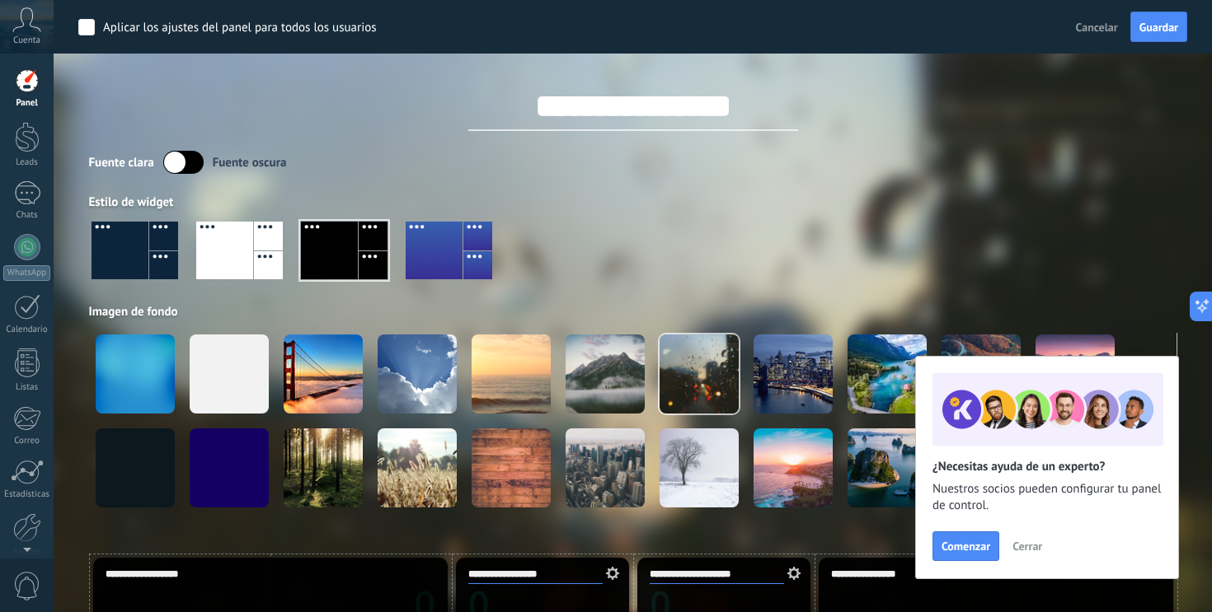
type input "**********"
click at [308, 131] on div "**********" at bounding box center [633, 263] width 1088 height 526
click at [196, 166] on label at bounding box center [183, 162] width 40 height 23
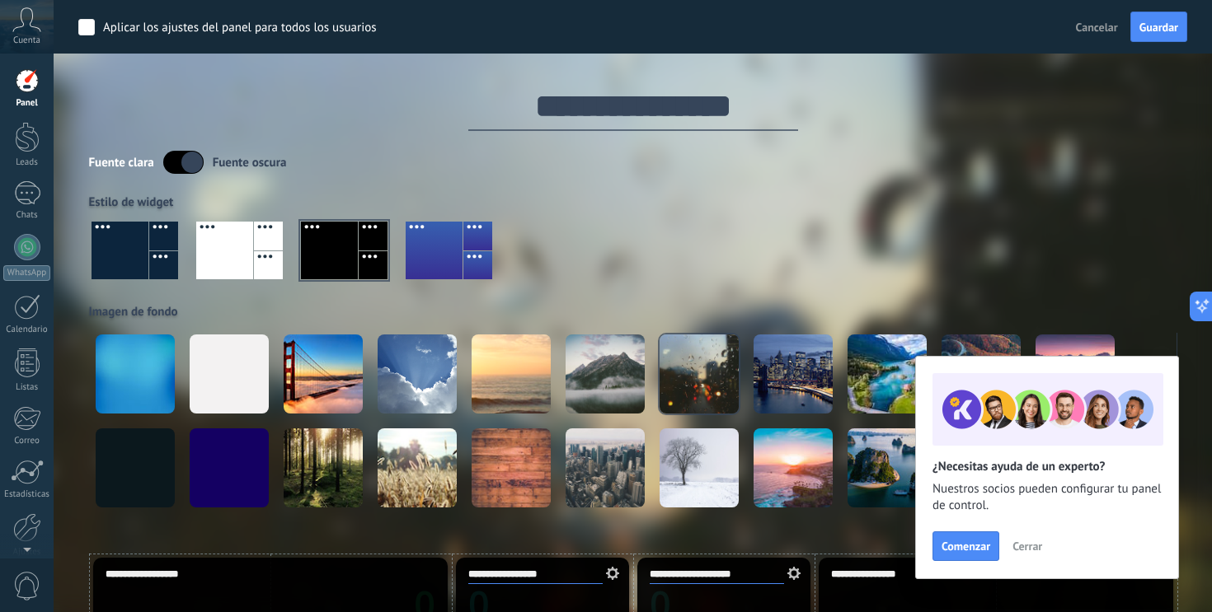
click at [165, 158] on label at bounding box center [183, 162] width 40 height 23
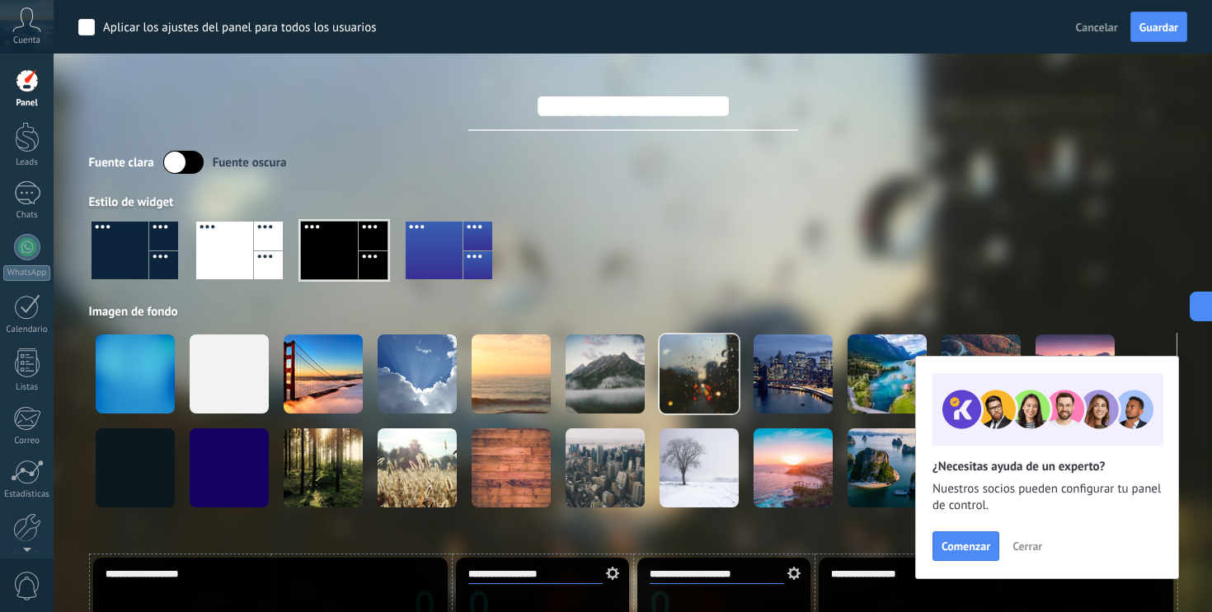
click at [188, 157] on label at bounding box center [183, 162] width 40 height 23
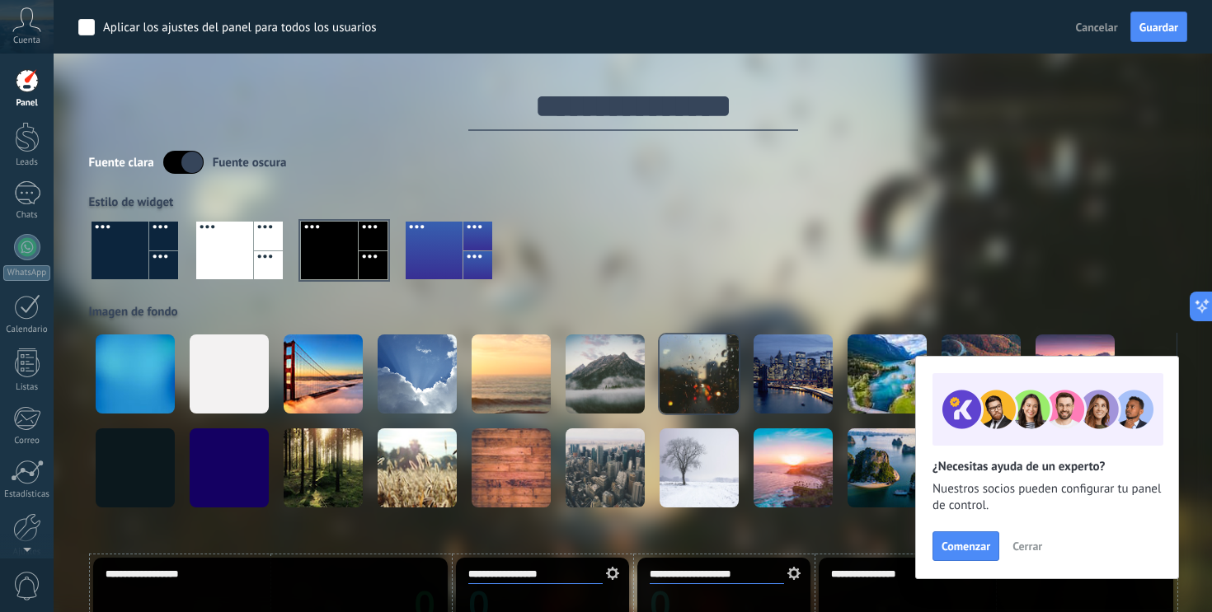
click at [172, 166] on label at bounding box center [183, 162] width 40 height 23
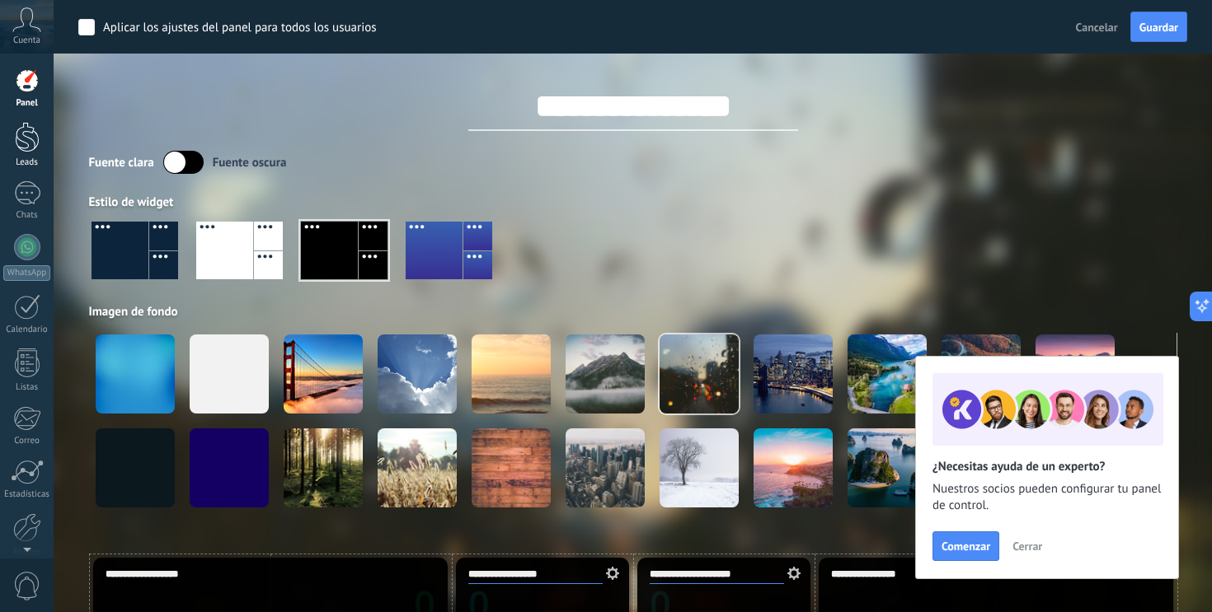
click at [22, 147] on div at bounding box center [27, 137] width 25 height 30
